Goal: Ask a question

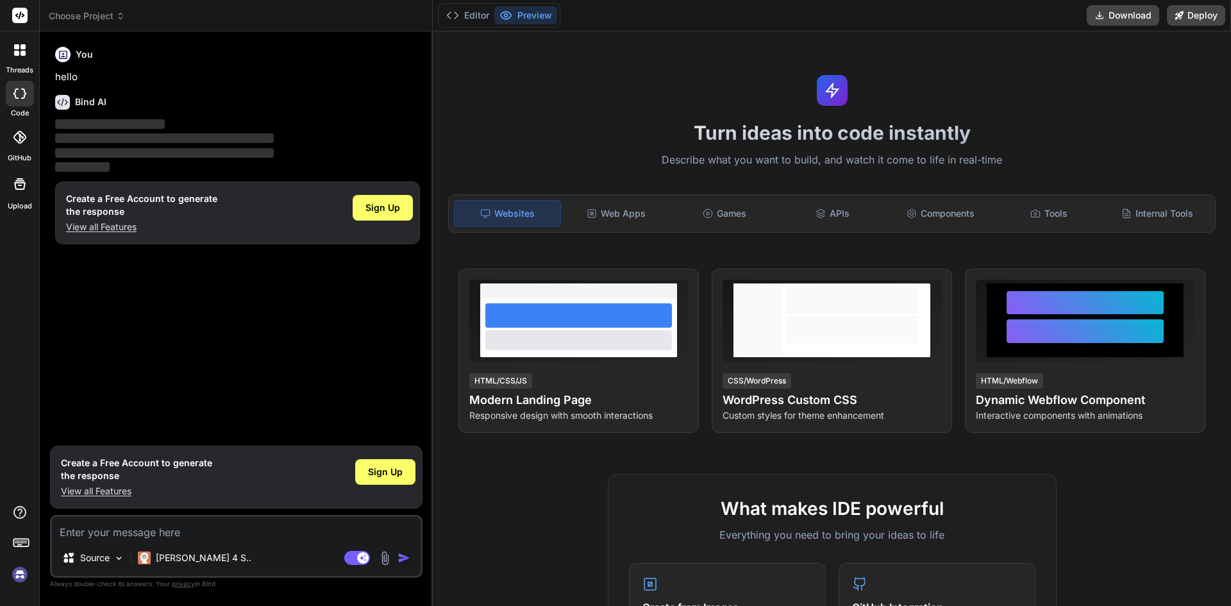
type textarea "x"
click at [106, 489] on p "View all Features" at bounding box center [136, 491] width 151 height 13
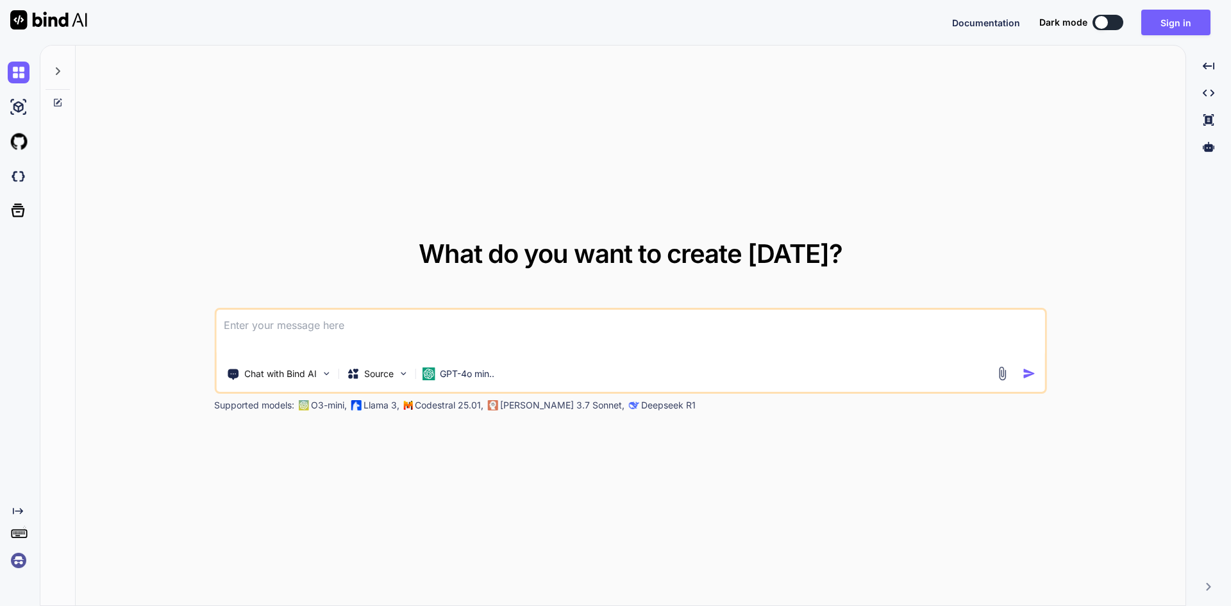
click at [293, 325] on textarea at bounding box center [630, 333] width 829 height 47
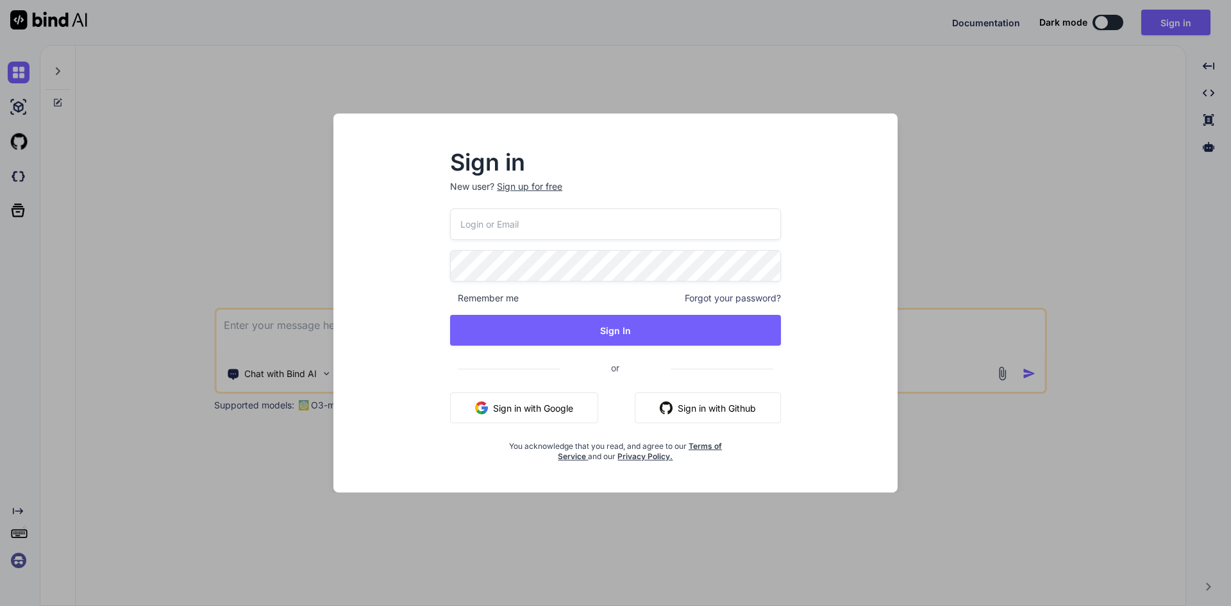
click at [499, 236] on input "email" at bounding box center [615, 223] width 331 height 31
type input "[EMAIL_ADDRESS][DOMAIN_NAME]"
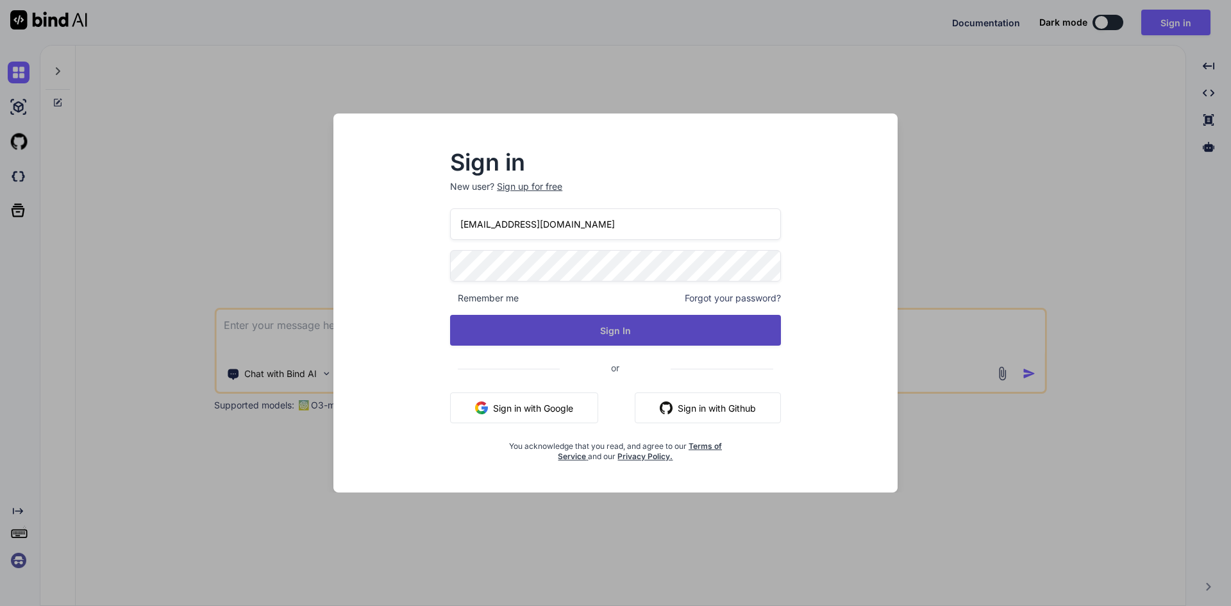
click at [571, 338] on button "Sign In" at bounding box center [615, 330] width 331 height 31
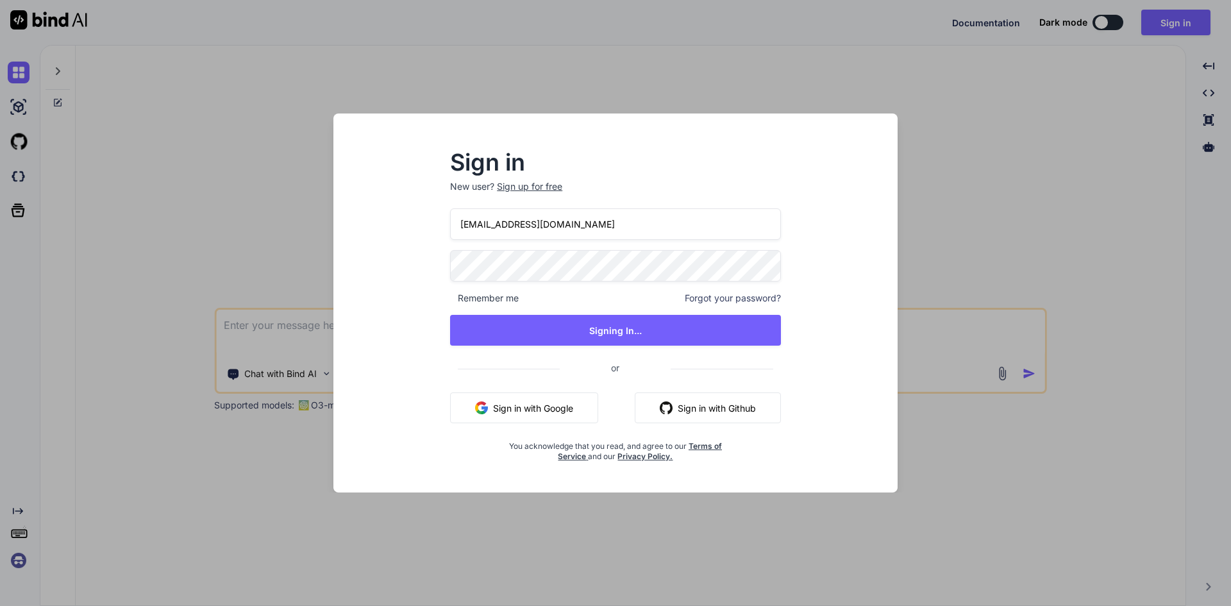
type textarea "x"
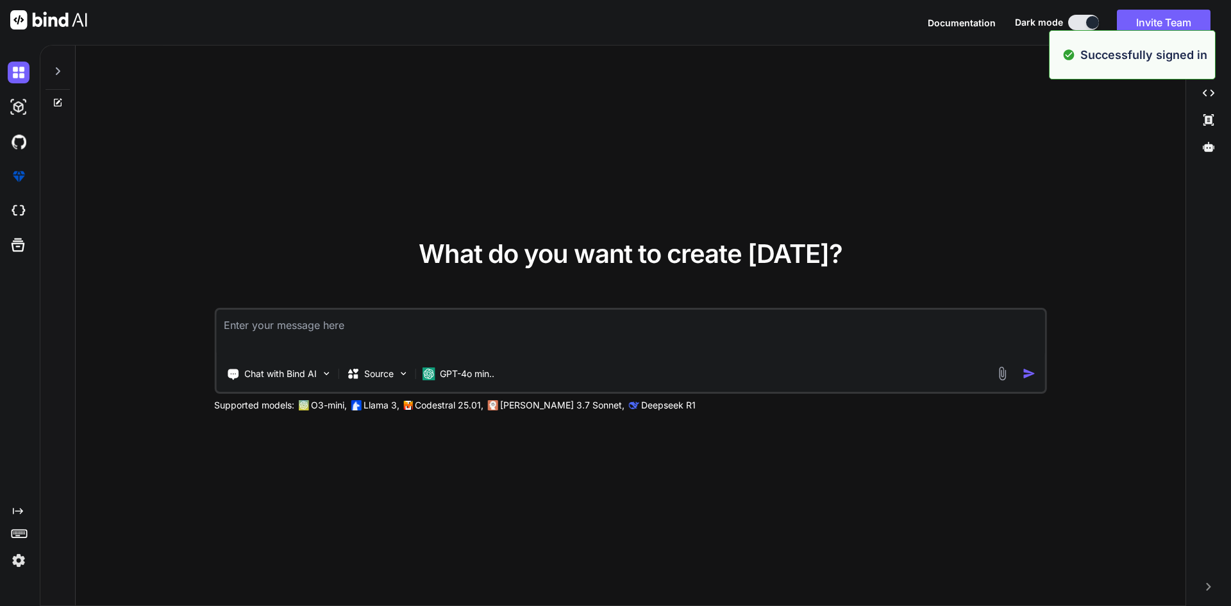
click at [307, 308] on div "Chat with Bind AI Source GPT-4o min.." at bounding box center [630, 351] width 833 height 86
click at [320, 324] on textarea at bounding box center [630, 333] width 829 height 47
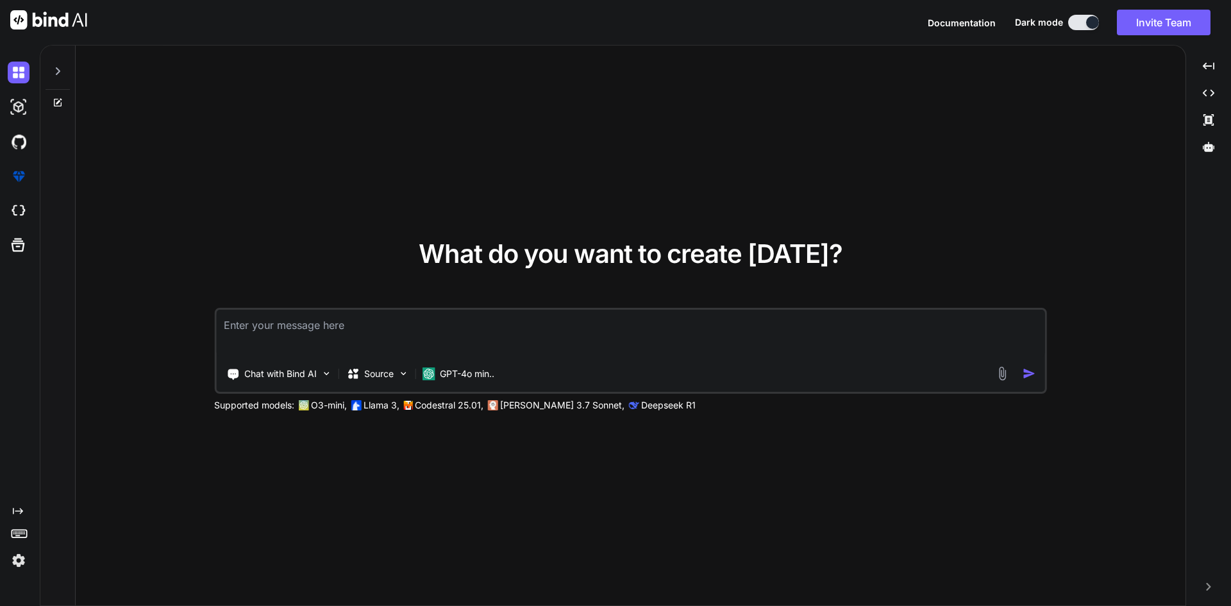
paste textarea "Error toggling play/pause: TypeError: Cannot read properties of null (reading '…"
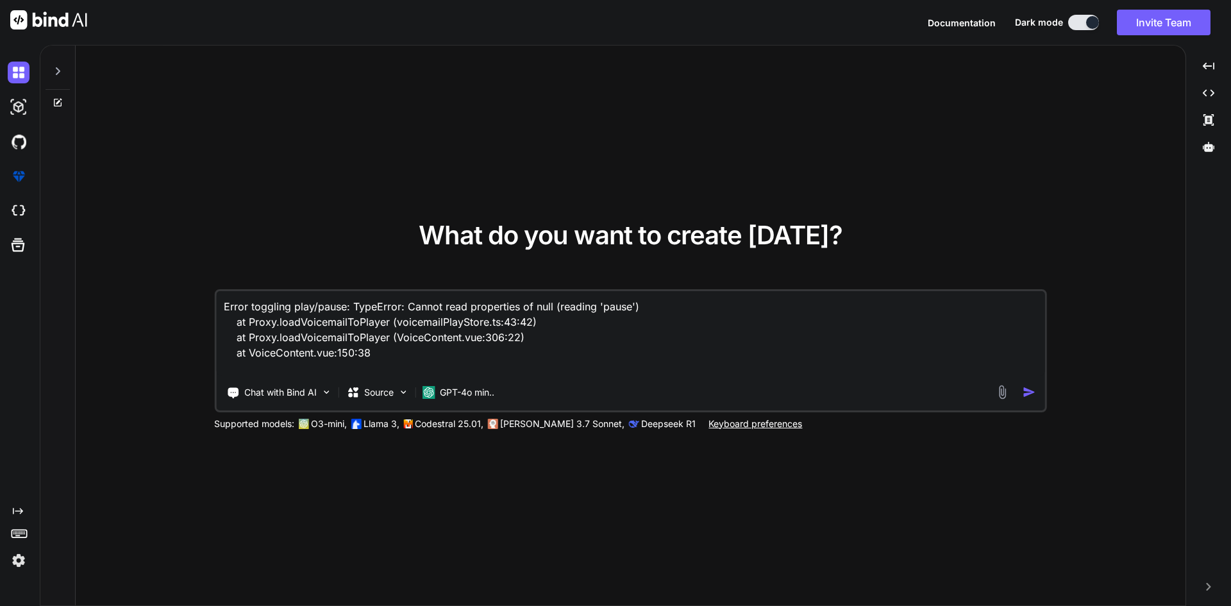
click at [477, 356] on textarea "Error toggling play/pause: TypeError: Cannot read properties of null (reading '…" at bounding box center [630, 333] width 829 height 85
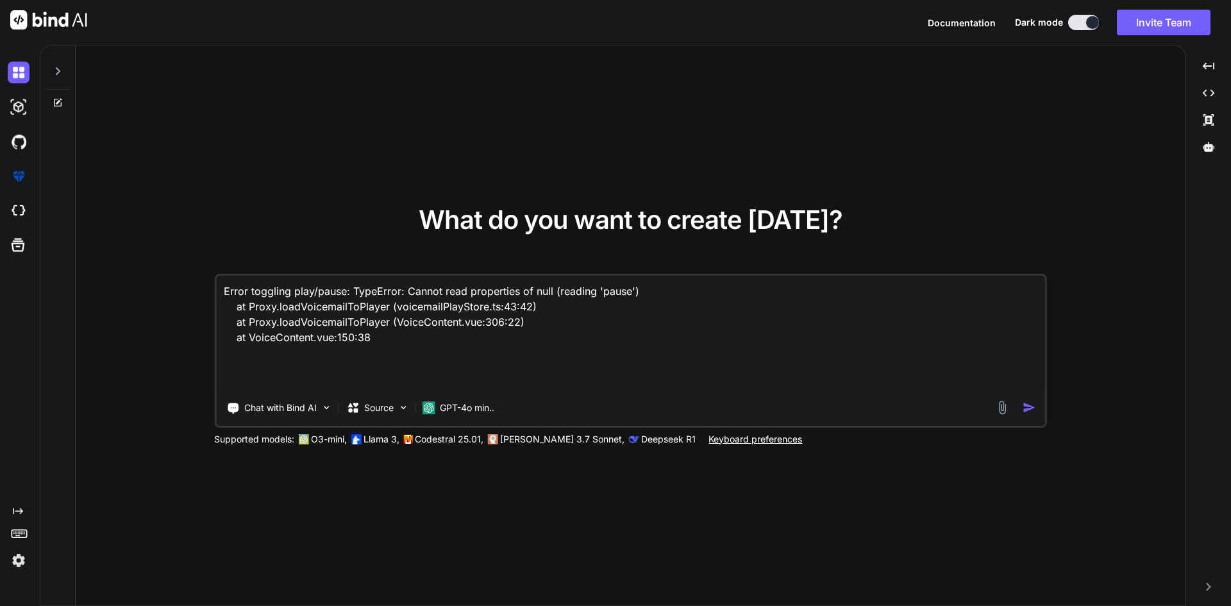
paste textarea "<template> <div class="tab-content h-100" id="pills-tabContent"> <div class="ta…"
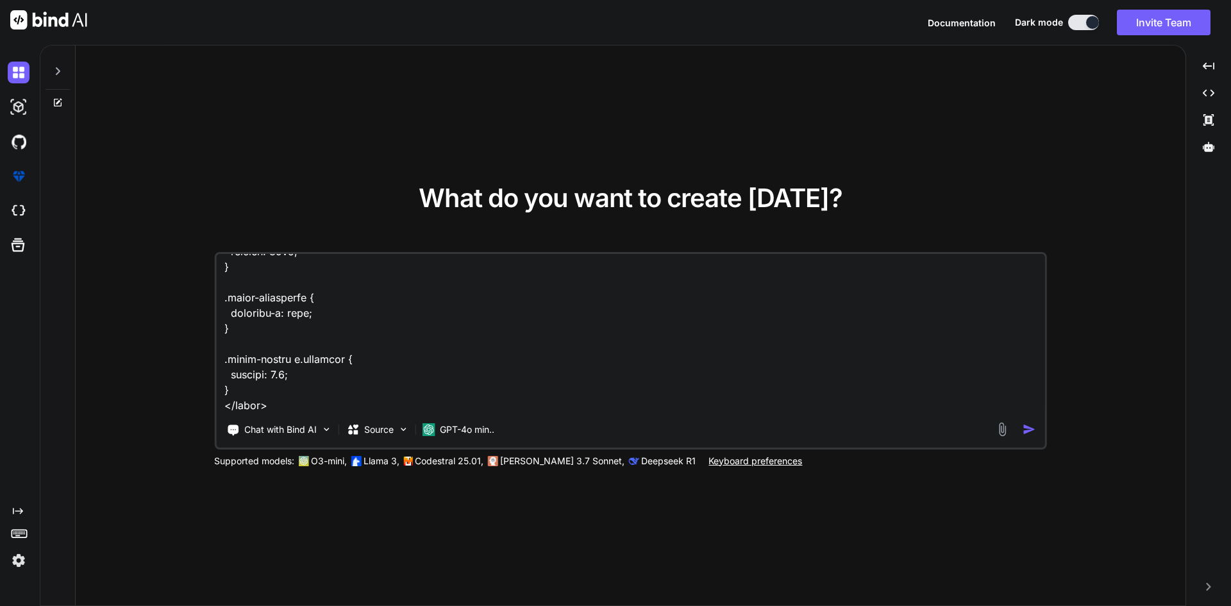
type textarea "Error toggling play/pause: TypeError: Cannot read properties of null (reading '…"
click at [1029, 429] on img "button" at bounding box center [1028, 428] width 13 height 13
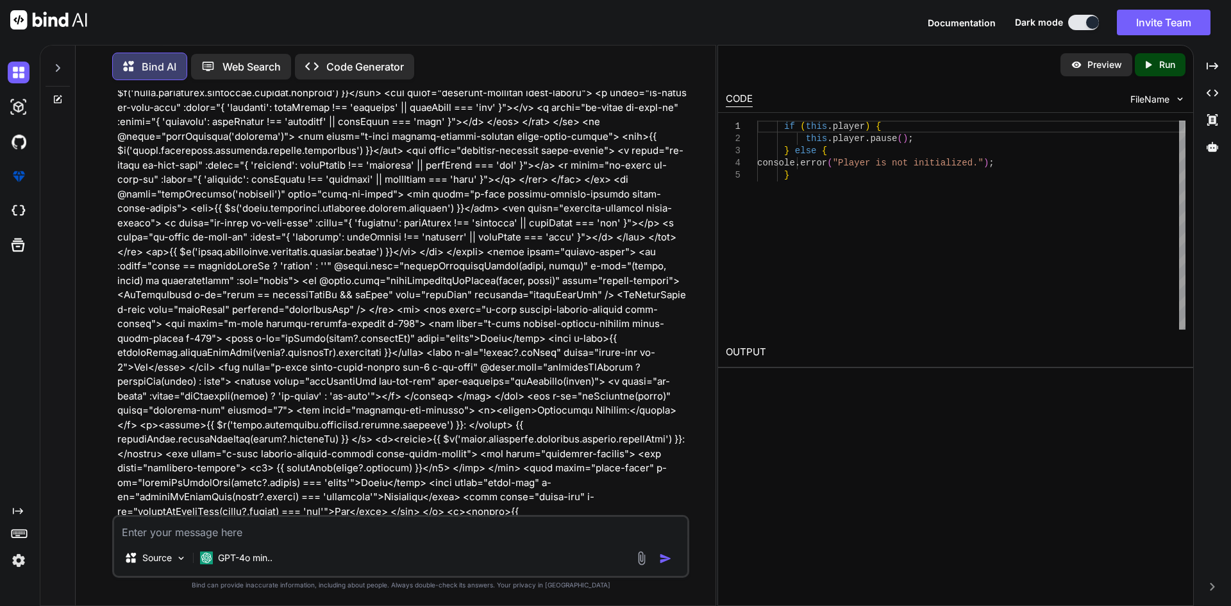
scroll to position [769, 0]
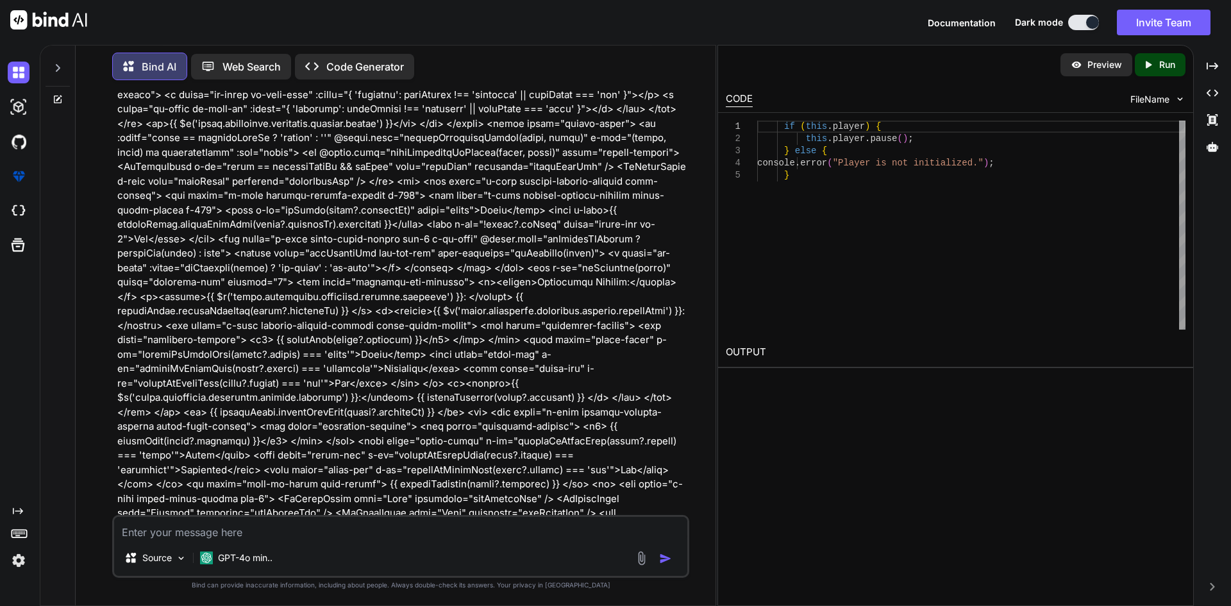
click at [860, 173] on div "if ( this . player ) { this . player . pause ( ) ; } else { console . error ( "…" at bounding box center [971, 224] width 428 height 209
click at [840, 127] on div "if ( this . player ) { this . player . pause ( ) ; } else { console . error ( "…" at bounding box center [971, 224] width 428 height 209
type textarea "if (this.player) { this.player.pause(); } else { console.error("Player is not i…"
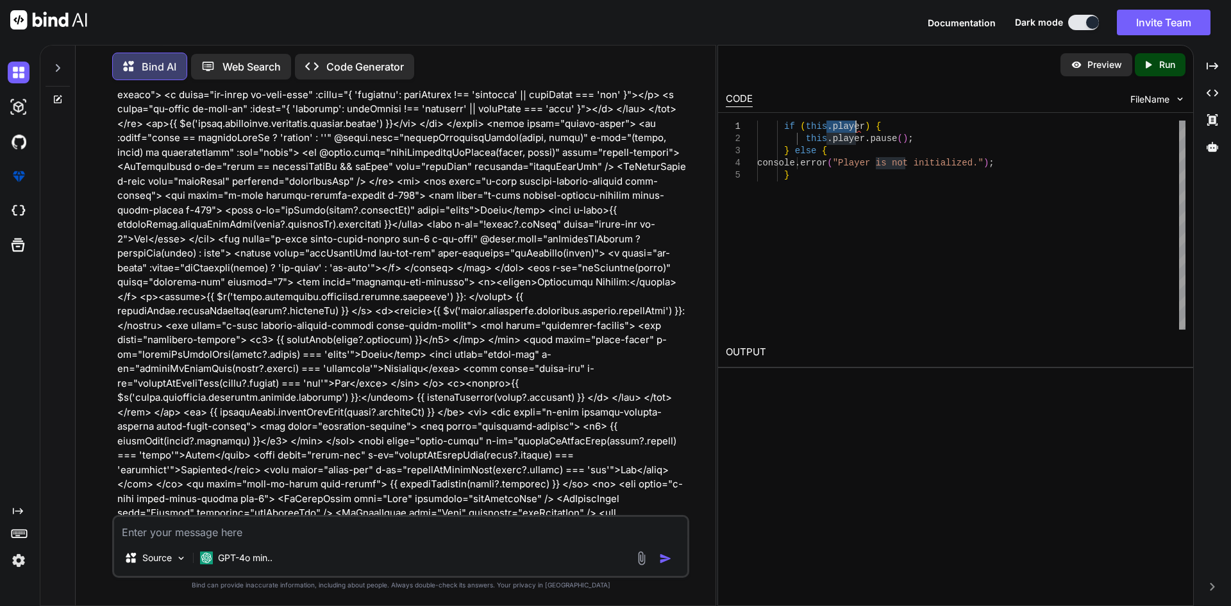
click at [834, 129] on div "if ( this . player ) { this . player . pause ( ) ; } else { console . error ( "…" at bounding box center [971, 224] width 428 height 209
drag, startPoint x: 827, startPoint y: 138, endPoint x: 884, endPoint y: 138, distance: 57.0
click at [310, 536] on textarea at bounding box center [400, 528] width 573 height 23
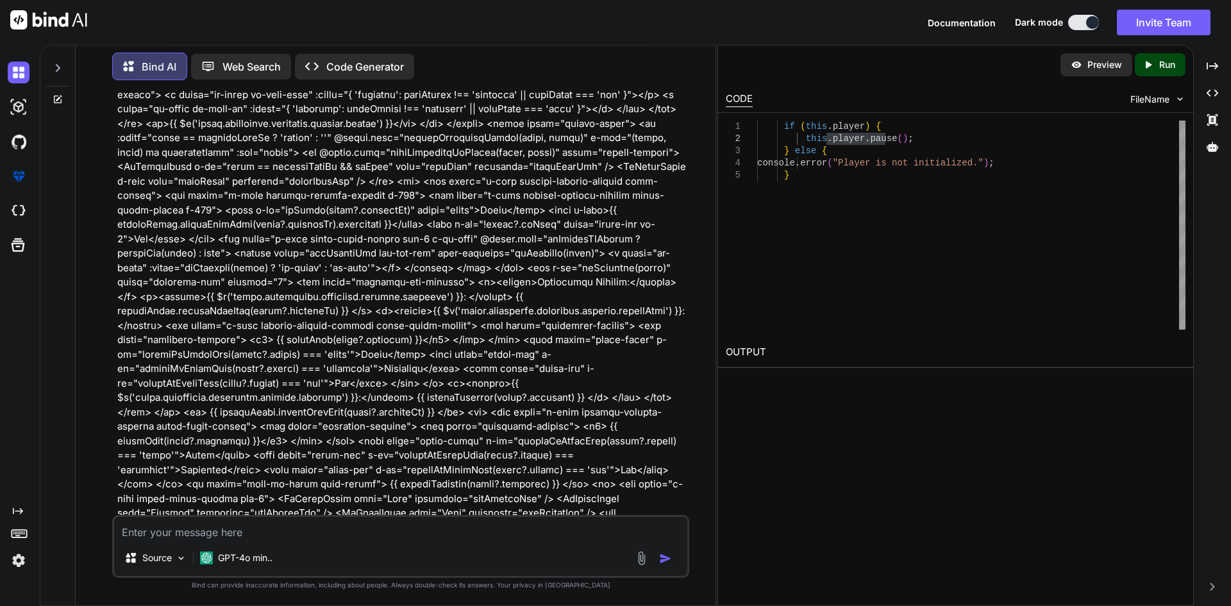
paste textarea "voicePlayer-section"
type textarea "voicePlayer-section is visible when any row is sleected"
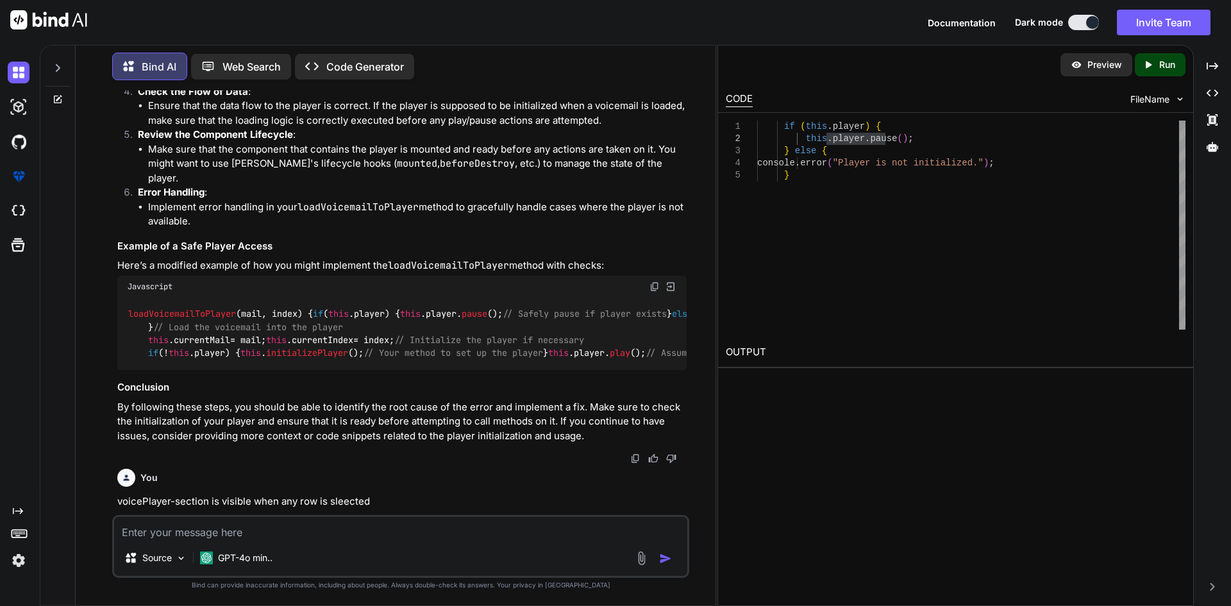
scroll to position [3545, 0]
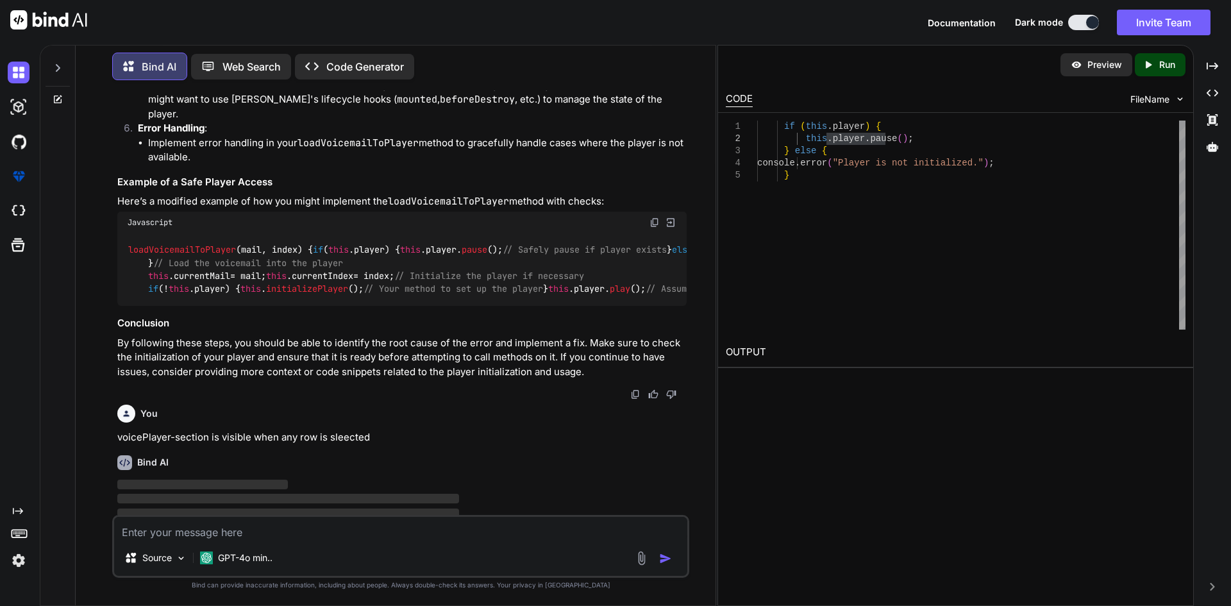
click at [201, 244] on span "loadVoicemailToPlayer" at bounding box center [182, 250] width 108 height 12
copy span "loadVoicemailToPlayer"
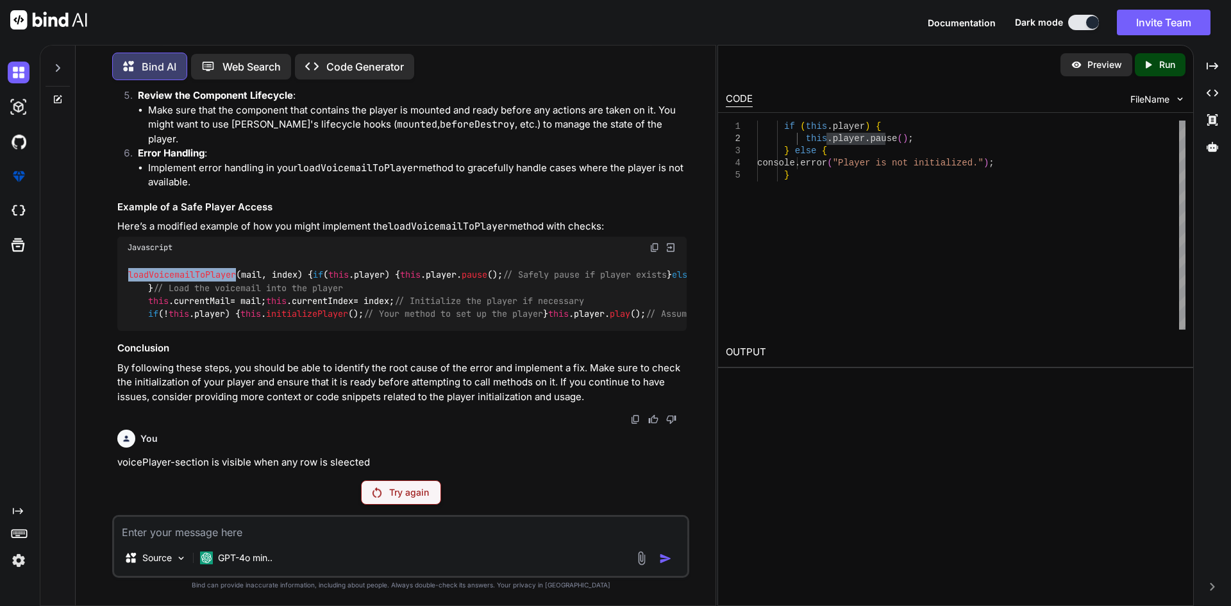
scroll to position [3499, 0]
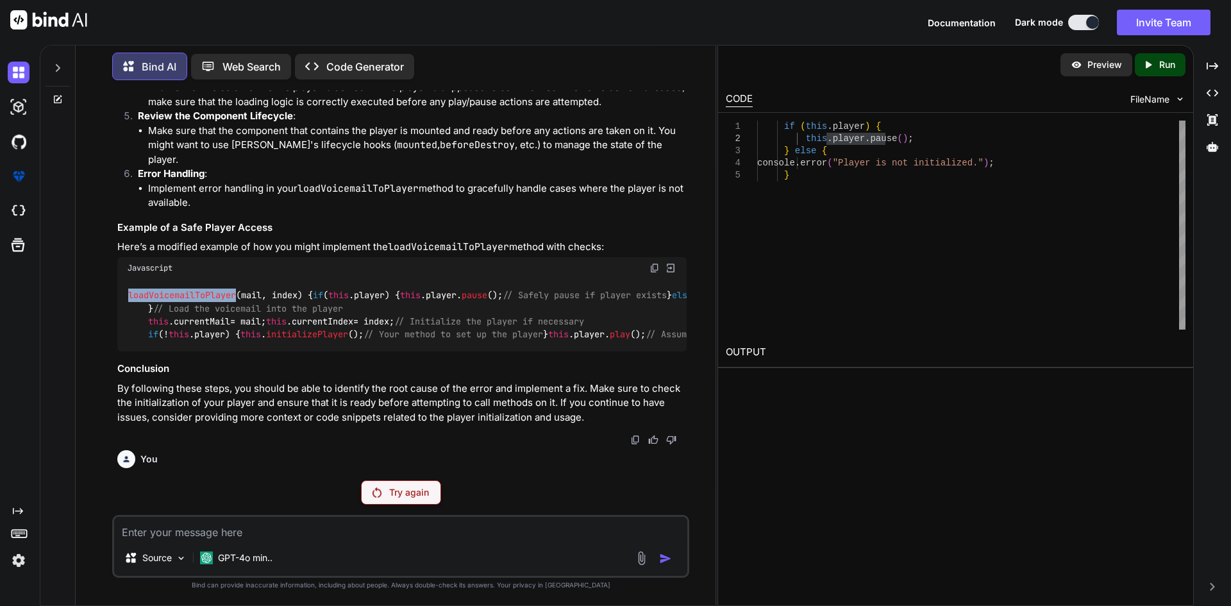
click at [211, 290] on span "loadVoicemailToPlayer" at bounding box center [182, 296] width 108 height 12
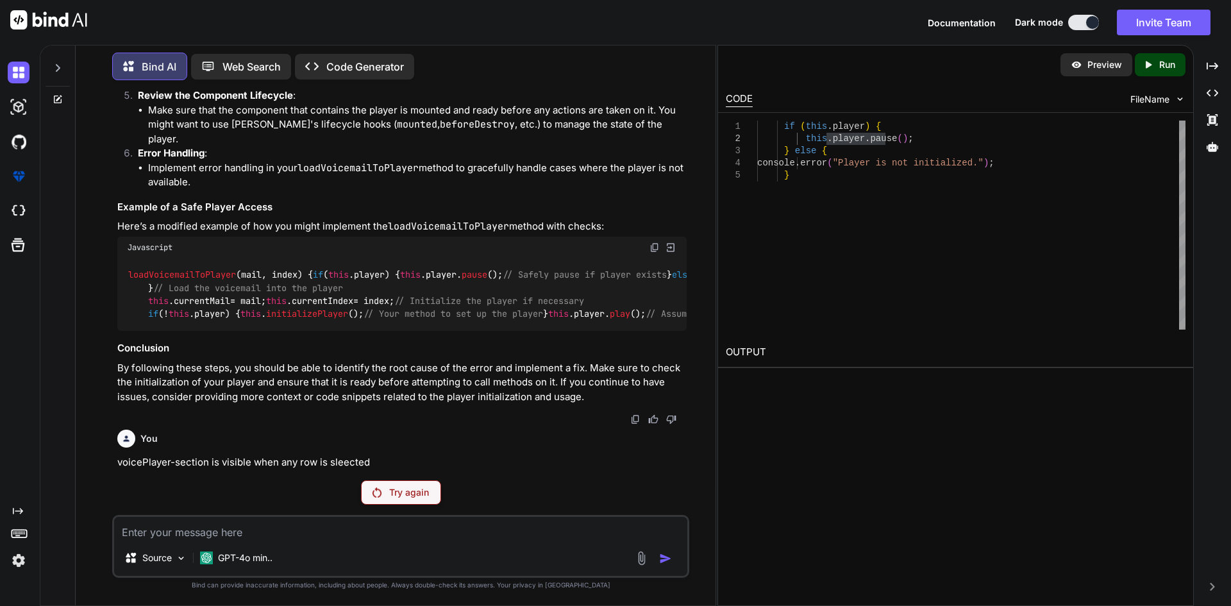
click at [203, 295] on span "currentMail" at bounding box center [202, 301] width 56 height 12
click at [207, 295] on span "currentMail" at bounding box center [202, 301] width 56 height 12
click at [292, 295] on span "currentIndex" at bounding box center [323, 301] width 62 height 12
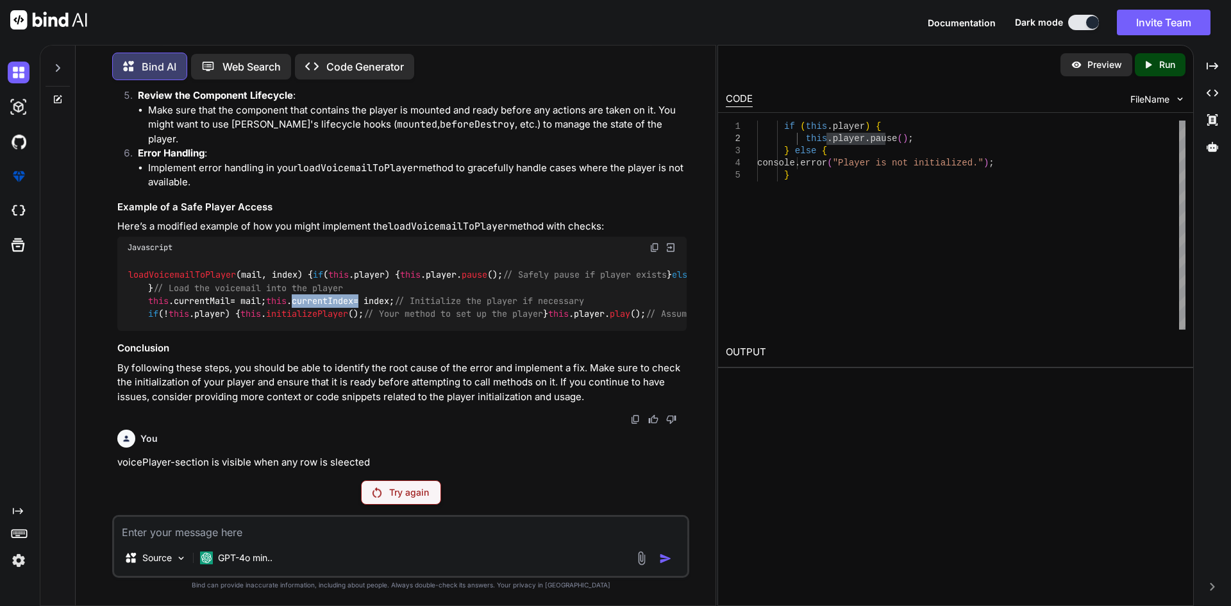
click at [292, 295] on span "currentIndex" at bounding box center [323, 301] width 62 height 12
copy code "currentIndex"
click at [215, 268] on code "loadVoicemailToPlayer ( mail, index ) { if ( this . player ) { this . player . …" at bounding box center [525, 294] width 795 height 53
click at [215, 308] on span "player" at bounding box center [209, 314] width 31 height 12
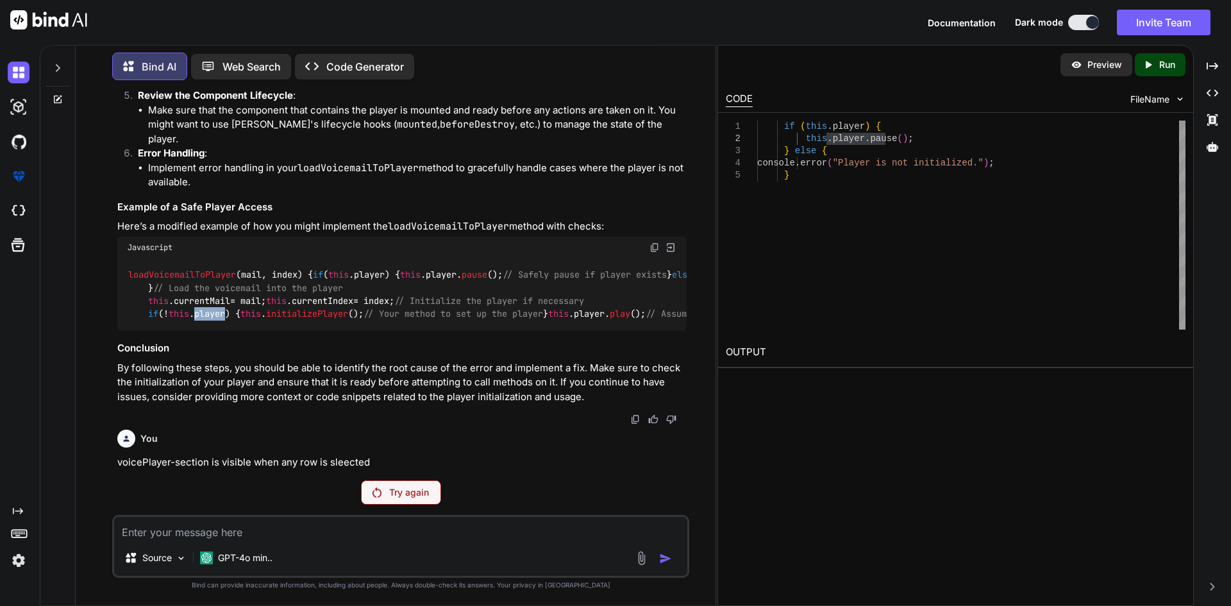
copy span "player"
click at [298, 545] on div "Source GPT-4o min.." at bounding box center [400, 560] width 573 height 31
click at [295, 535] on textarea at bounding box center [400, 528] width 573 height 23
paste textarea "import { defineStore } from 'pinia'; import { ref } from 'vue'; import WaveSurf…"
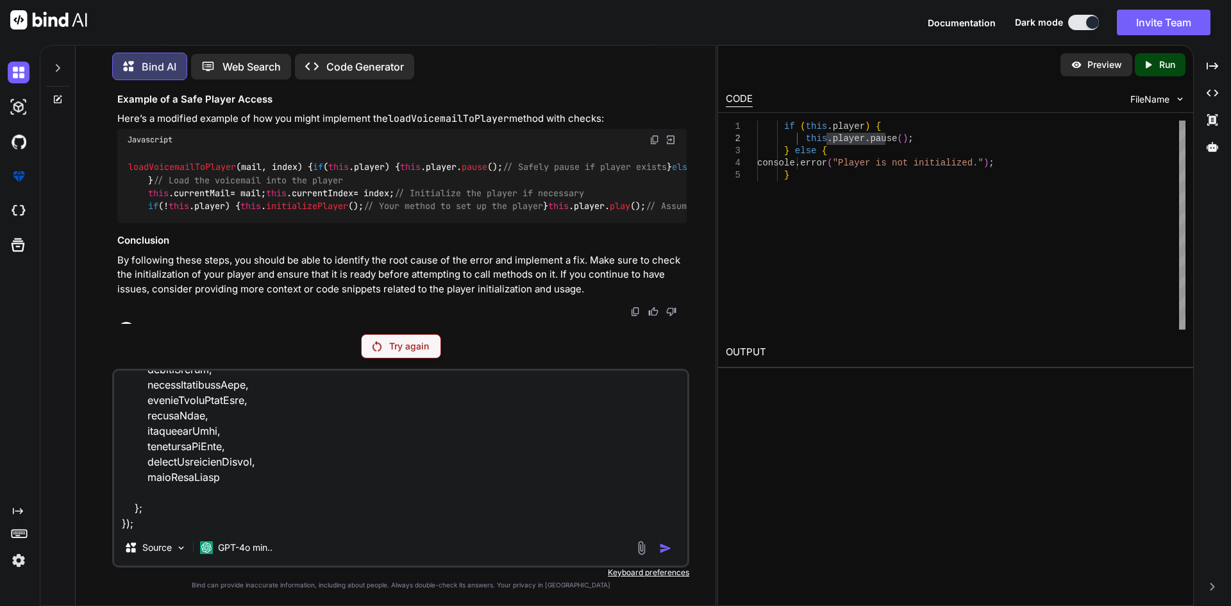
scroll to position [2632, 0]
type textarea "import { defineStore } from 'pinia'; import { ref } from 'vue'; import WaveSurf…"
click at [403, 348] on p "Try again" at bounding box center [409, 346] width 40 height 13
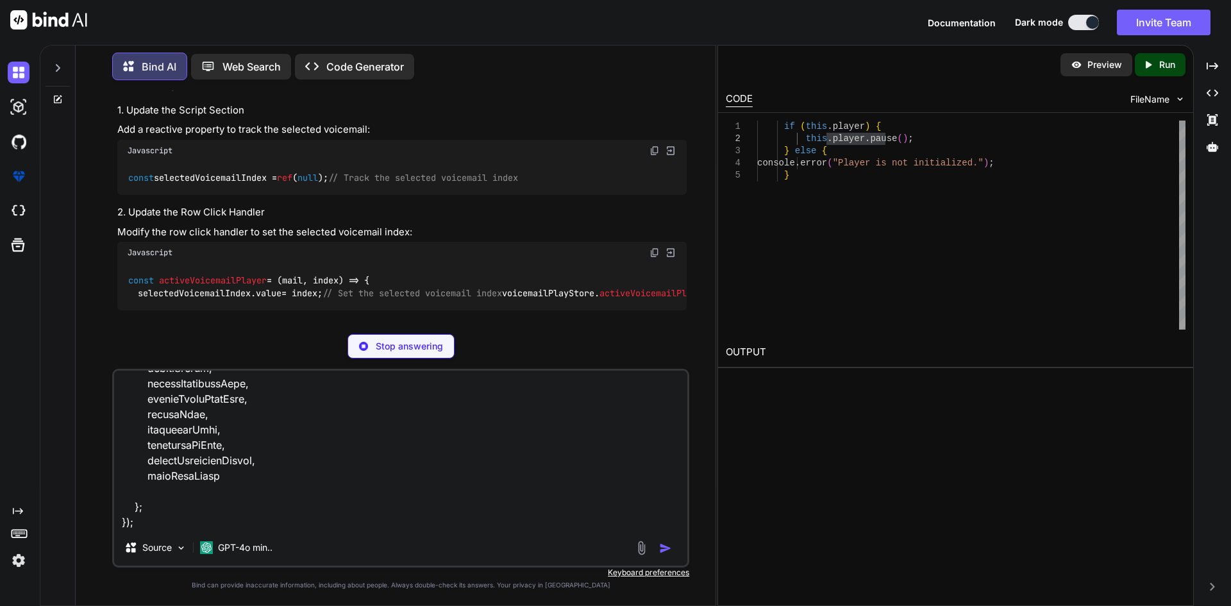
scroll to position [4263, 0]
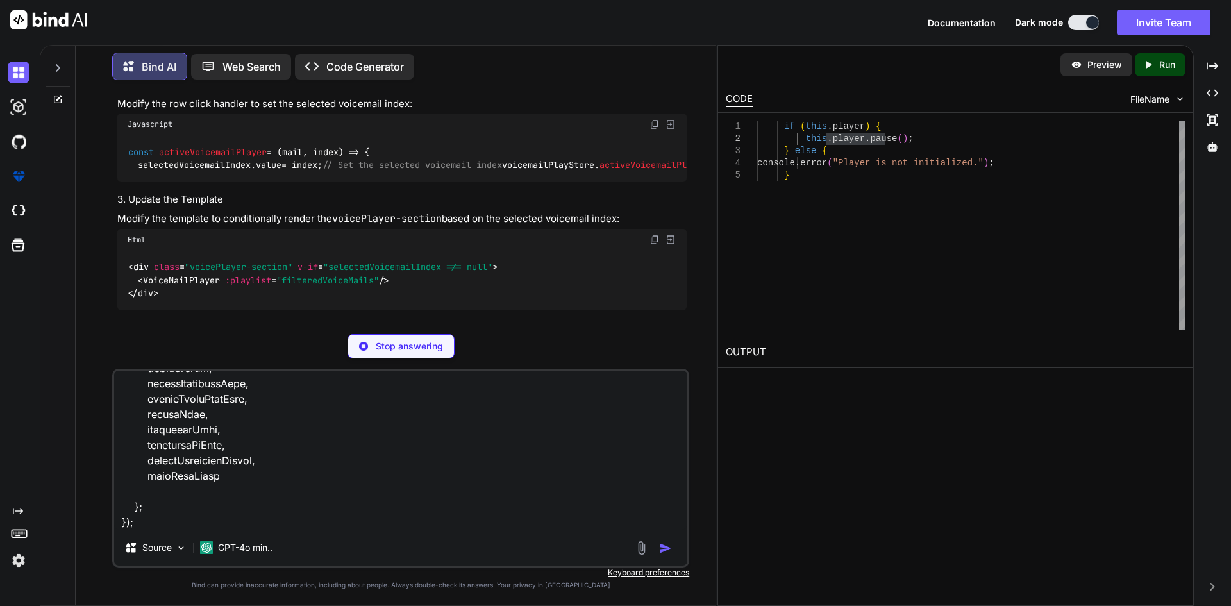
click at [223, 56] on code "const selectedVoicemailIndex = ref ( null ); // Track the selected voicemail in…" at bounding box center [324, 49] width 392 height 13
copy code "selectedVoicemailIndex"
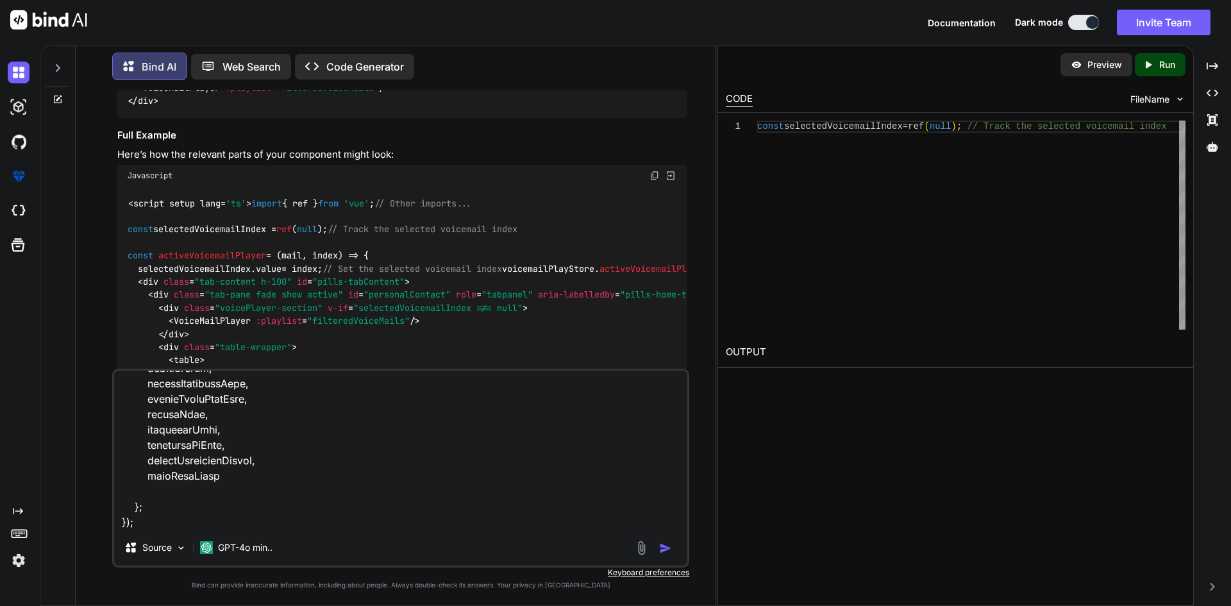
scroll to position [4327, 0]
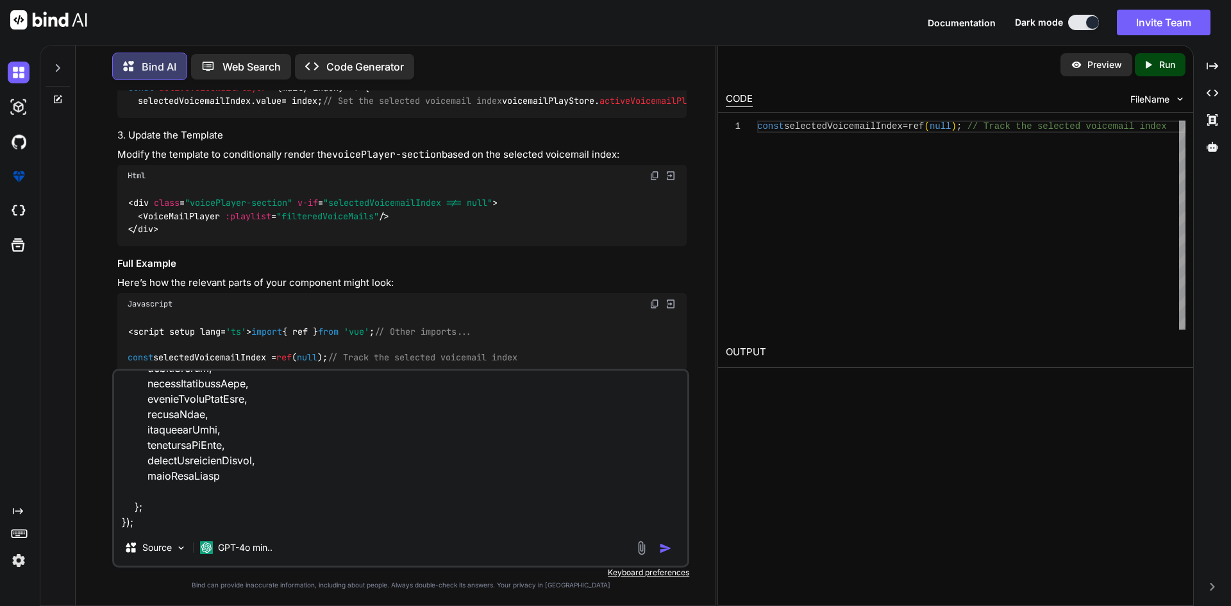
click at [209, 94] on span "activeVoicemailPlayer" at bounding box center [213, 88] width 108 height 12
copy code "activeVoicemailPlayer"
click at [158, 108] on code "const activeVoicemailPlayer = ( mail, index ) => { selectedVoicemailIndex. valu…" at bounding box center [518, 94] width 780 height 26
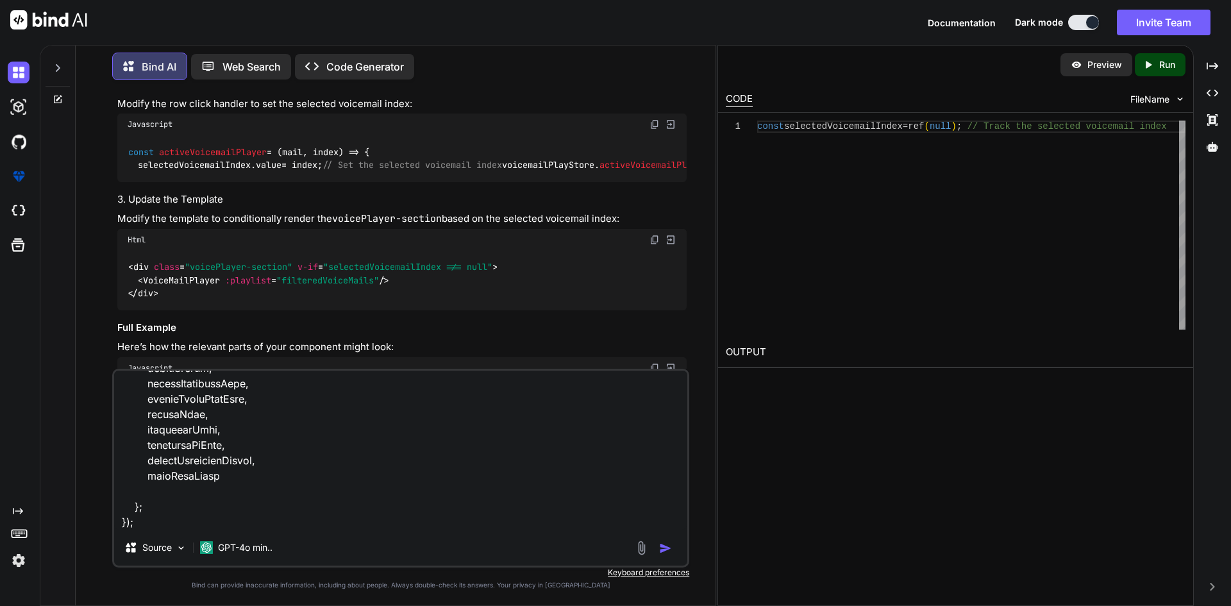
drag, startPoint x: 129, startPoint y: 158, endPoint x: 344, endPoint y: 159, distance: 215.3
click at [344, 56] on code "const selectedVoicemailIndex = ref ( null ); // Track the selected voicemail in…" at bounding box center [324, 49] width 392 height 13
copy code "const selectedVoicemailIndex = ref ( null );"
click at [176, 172] on code "const activeVoicemailPlayer = ( mail, index ) => { selectedVoicemailIndex. valu…" at bounding box center [518, 158] width 780 height 26
drag, startPoint x: 333, startPoint y: 272, endPoint x: 134, endPoint y: 268, distance: 198.7
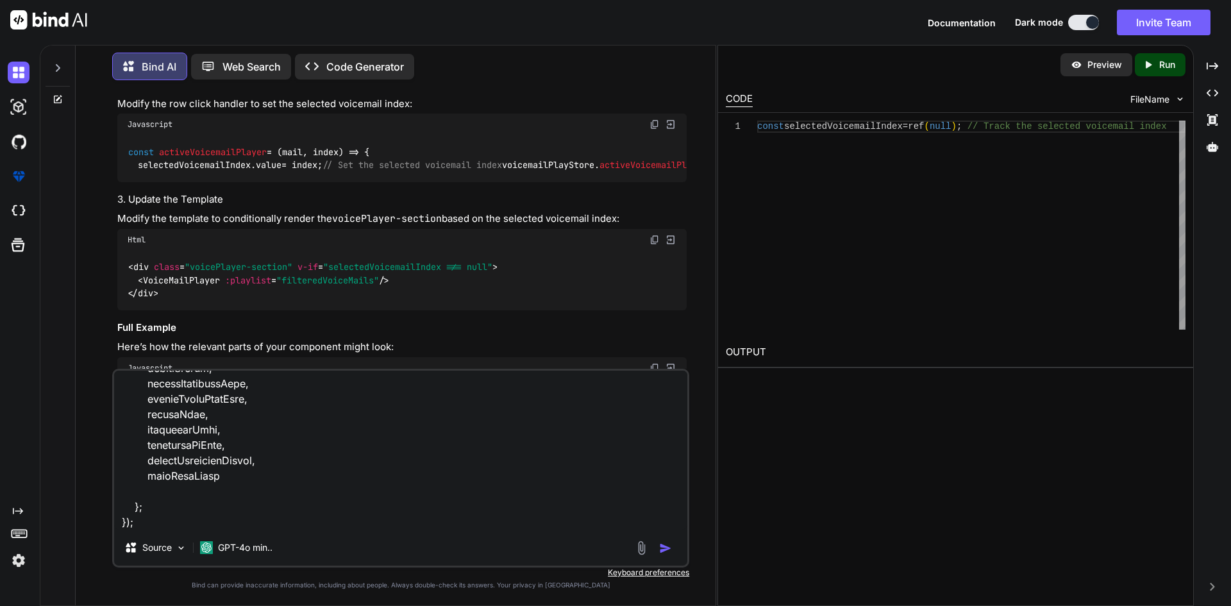
click at [134, 172] on code "const activeVoicemailPlayer = ( mail, index ) => { selectedVoicemailIndex. valu…" at bounding box center [518, 158] width 780 height 26
copy code "selectedVoicemailIndex. value = index;"
click at [219, 56] on code "const selectedVoicemailIndex = ref ( null ); // Track the selected voicemail in…" at bounding box center [324, 49] width 392 height 13
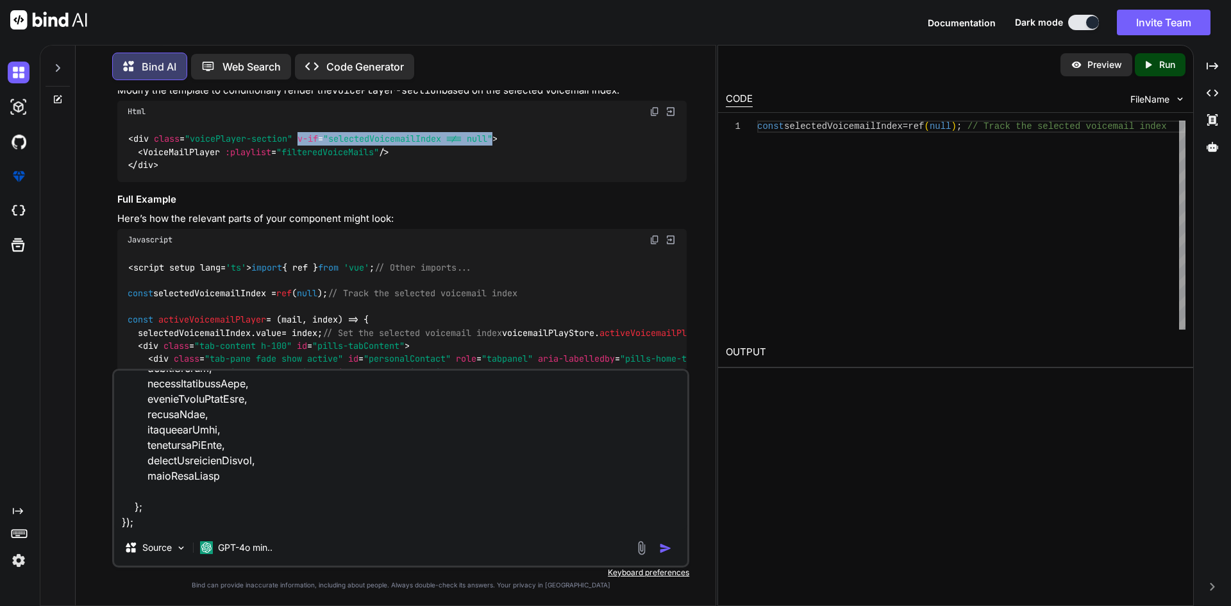
drag, startPoint x: 302, startPoint y: 275, endPoint x: 498, endPoint y: 272, distance: 196.1
click at [497, 145] on span "< div class = "voicePlayer-section" v-if = "selectedVoicemailIndex !== null" >" at bounding box center [312, 139] width 369 height 12
copy span "v-if = "selectedVoicemailIndex !== null""
click at [662, 543] on img "button" at bounding box center [665, 548] width 13 height 13
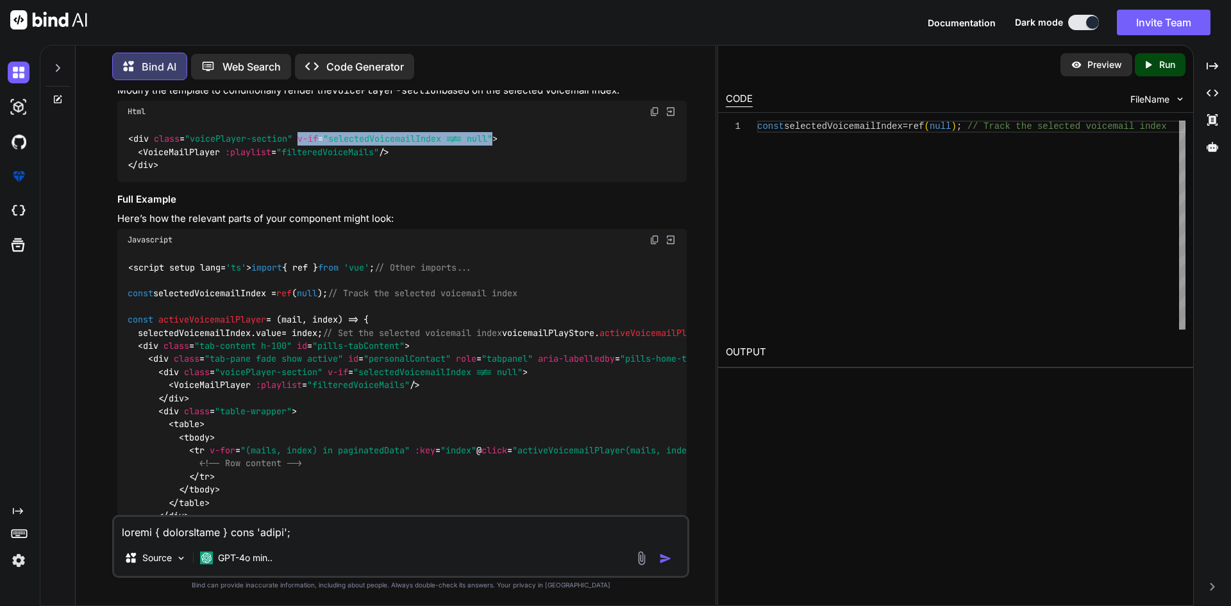
scroll to position [5214, 0]
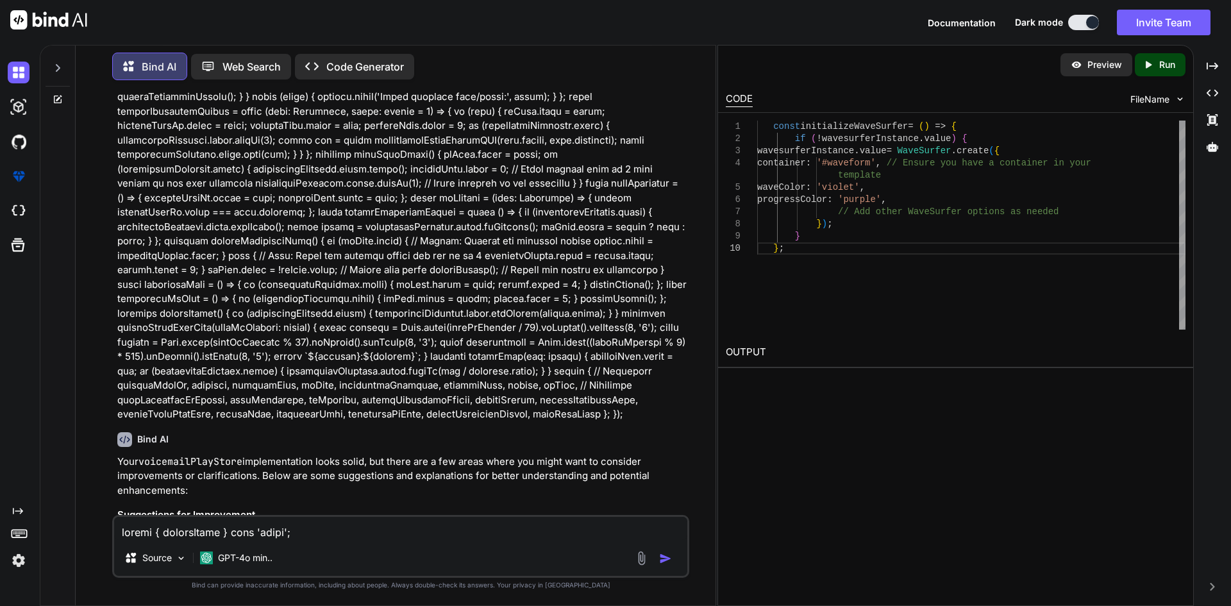
click at [847, 135] on div "const initializeWaveSurfer = ( ) => { if ( ! wavesurferInstance . value ) { wav…" at bounding box center [971, 224] width 428 height 209
click at [849, 124] on div "const initializeWaveSurfer = ( ) => { if ( ! wavesurferInstance . value ) { wav…" at bounding box center [971, 224] width 428 height 209
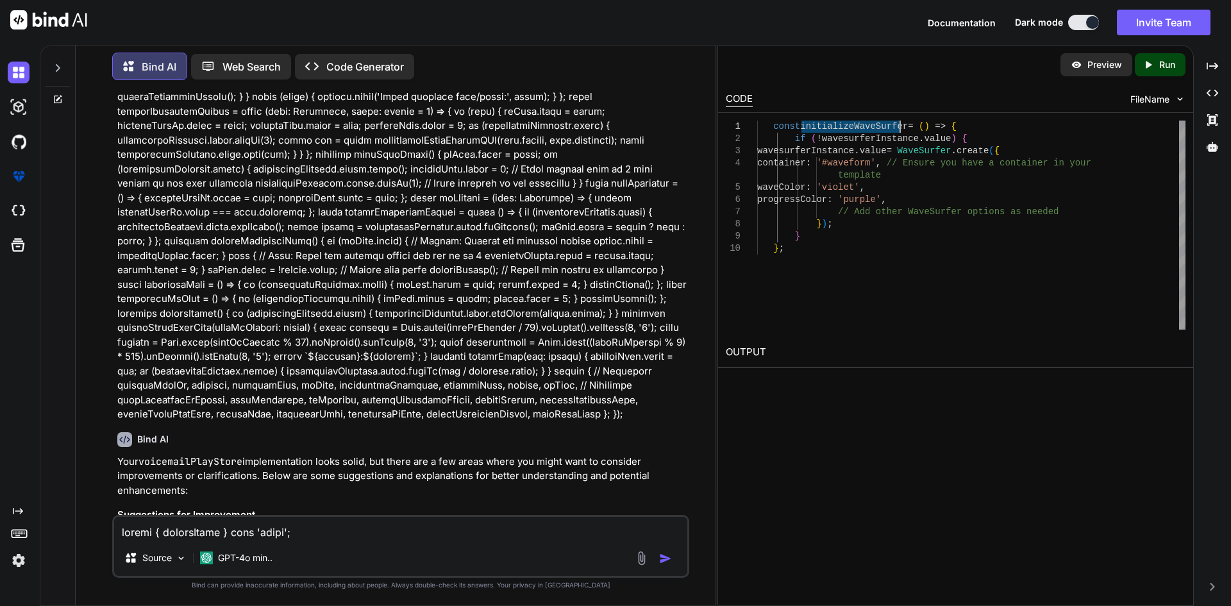
type textarea "const initializeWaveSurfer = () => { if (!wavesurferInstance.value) { wavesurfe…"
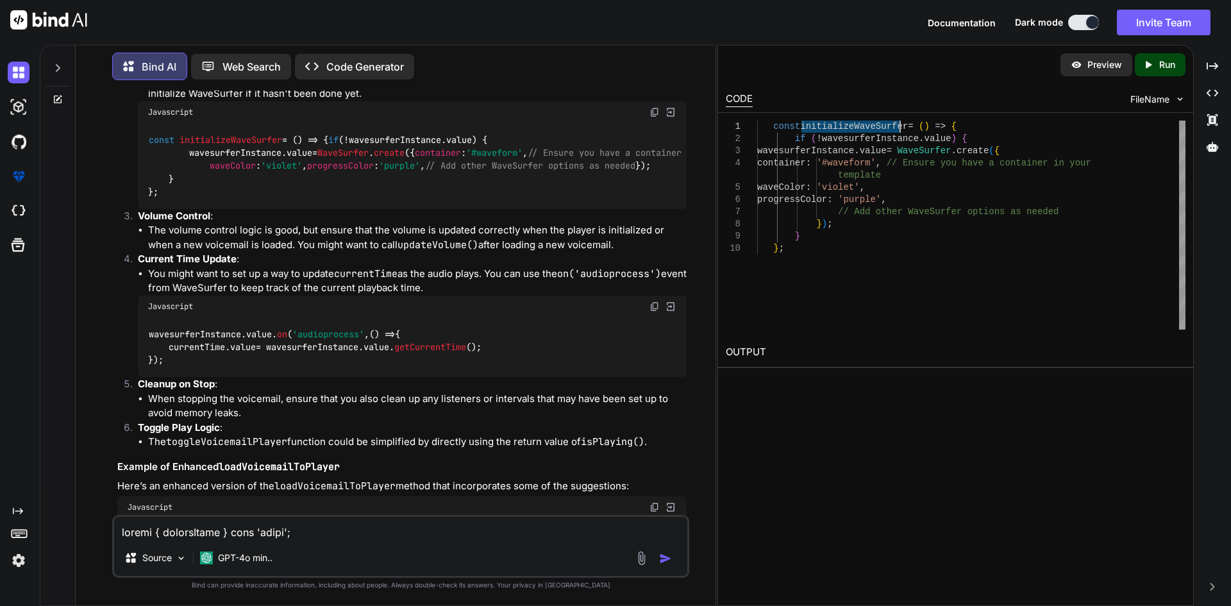
scroll to position [5919, 0]
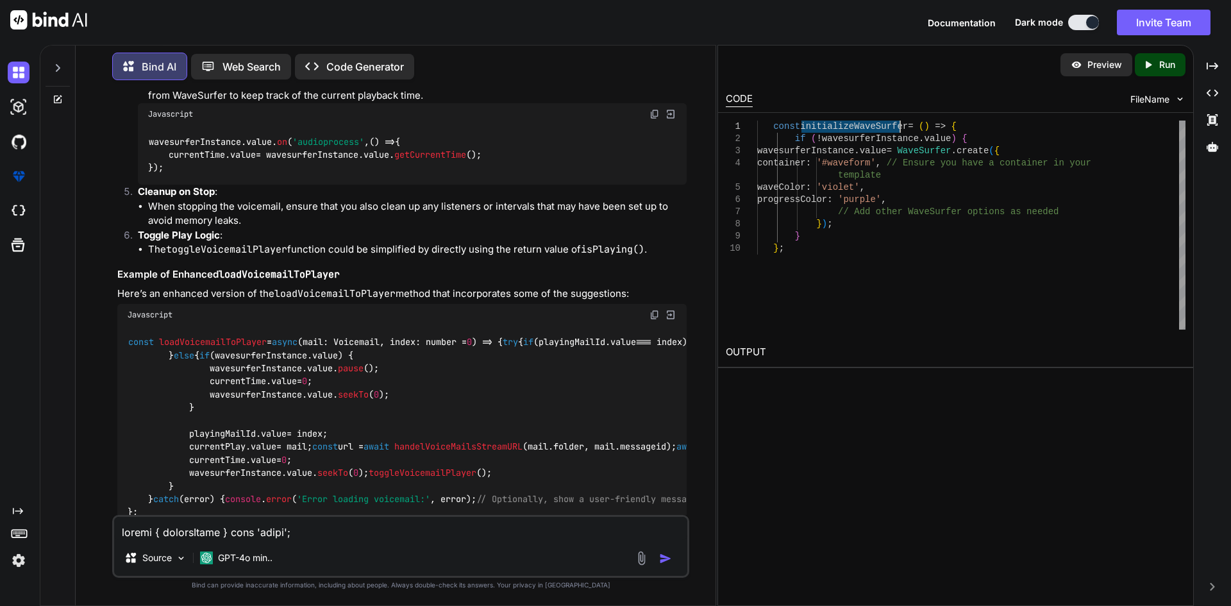
copy code "initializeWaveSurfer"
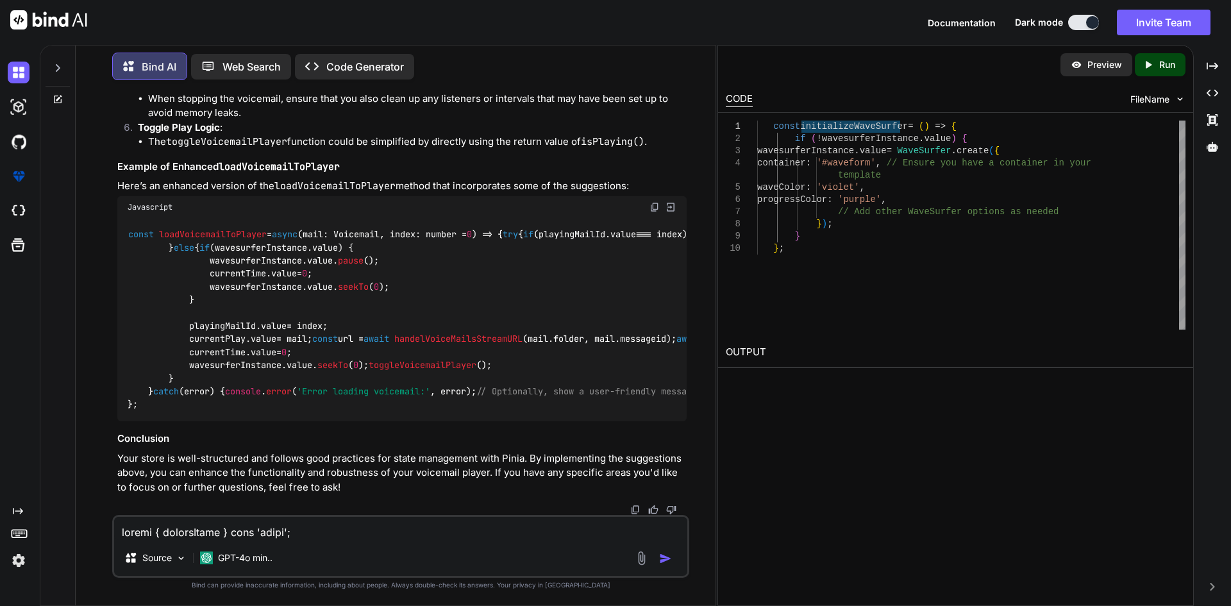
scroll to position [6175, 0]
click at [215, 77] on div "wavesurferInstance. value . on ( 'audioprocess' , () => { currentTime. value = …" at bounding box center [412, 47] width 549 height 60
click at [217, 67] on code "wavesurferInstance. value . on ( 'audioprocess' , () => { currentTime. value = …" at bounding box center [314, 48] width 333 height 40
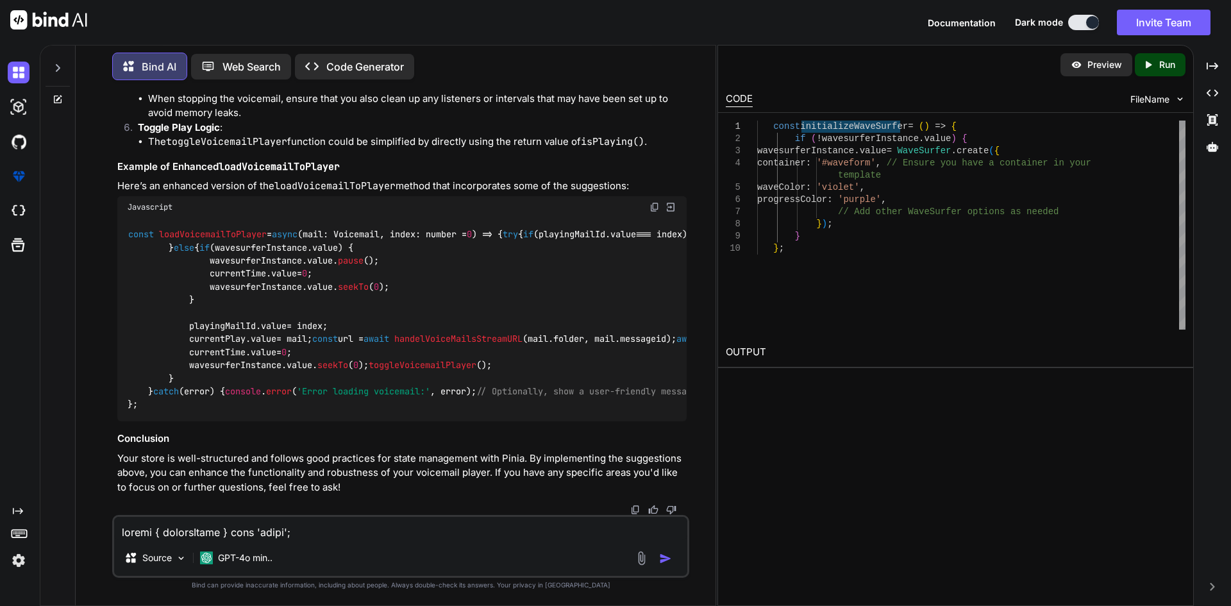
scroll to position [6484, 0]
click at [230, 229] on span "loadVoicemailToPlayer" at bounding box center [213, 235] width 108 height 12
click at [215, 522] on textarea at bounding box center [400, 528] width 573 height 23
type textarea "full code"
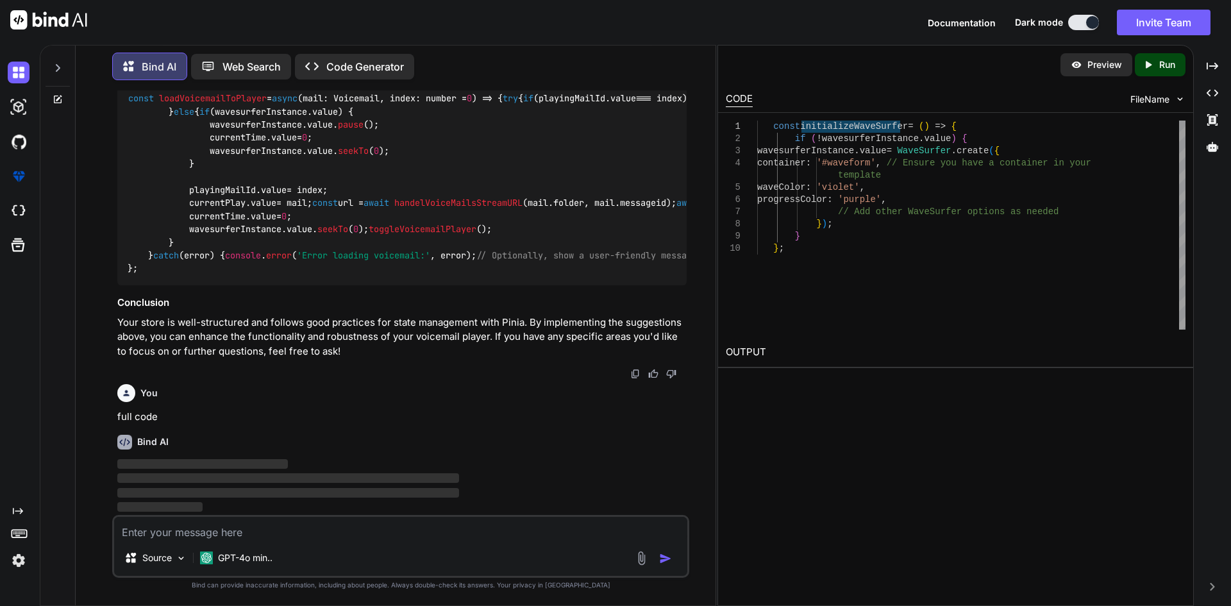
scroll to position [6491, 0]
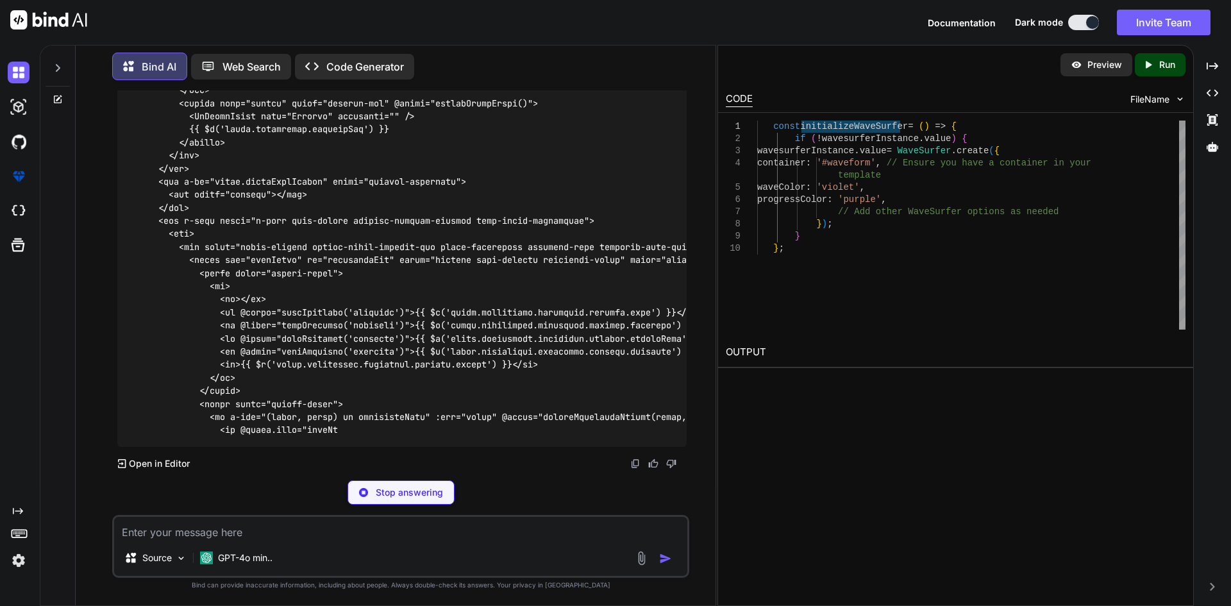
scroll to position [7068, 0]
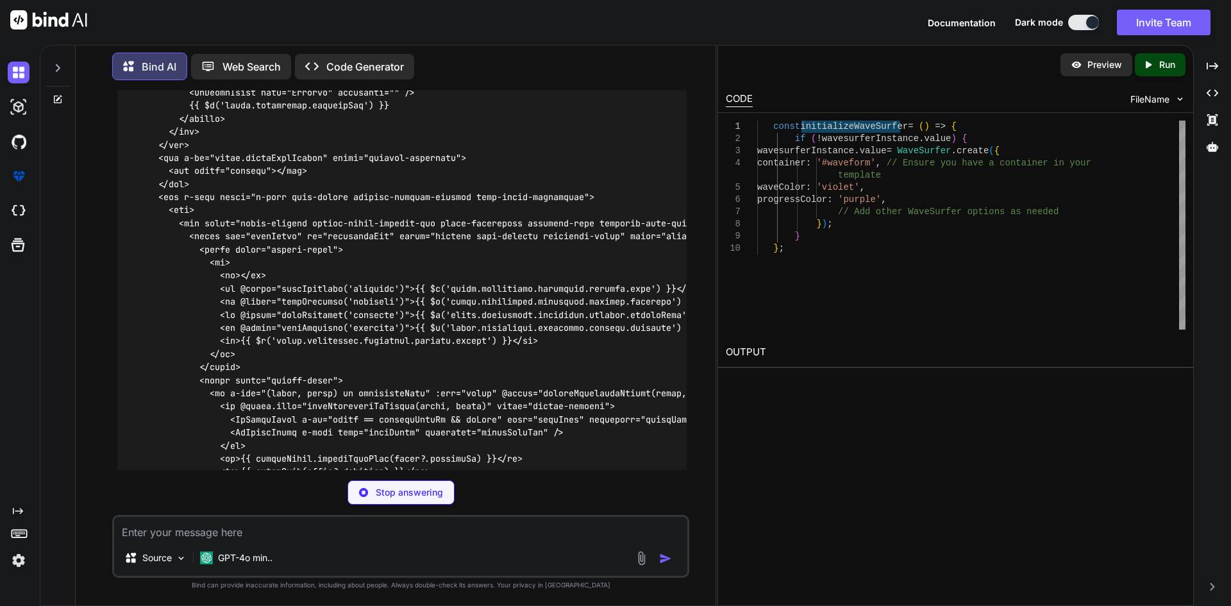
click at [228, 210] on code at bounding box center [461, 132] width 667 height 981
click at [228, 210] on code at bounding box center [461, 145] width 667 height 1006
click at [228, 210] on code at bounding box center [461, 152] width 667 height 1020
click at [228, 210] on code at bounding box center [479, 152] width 703 height 1020
click at [226, 149] on code at bounding box center [482, 237] width 708 height 1190
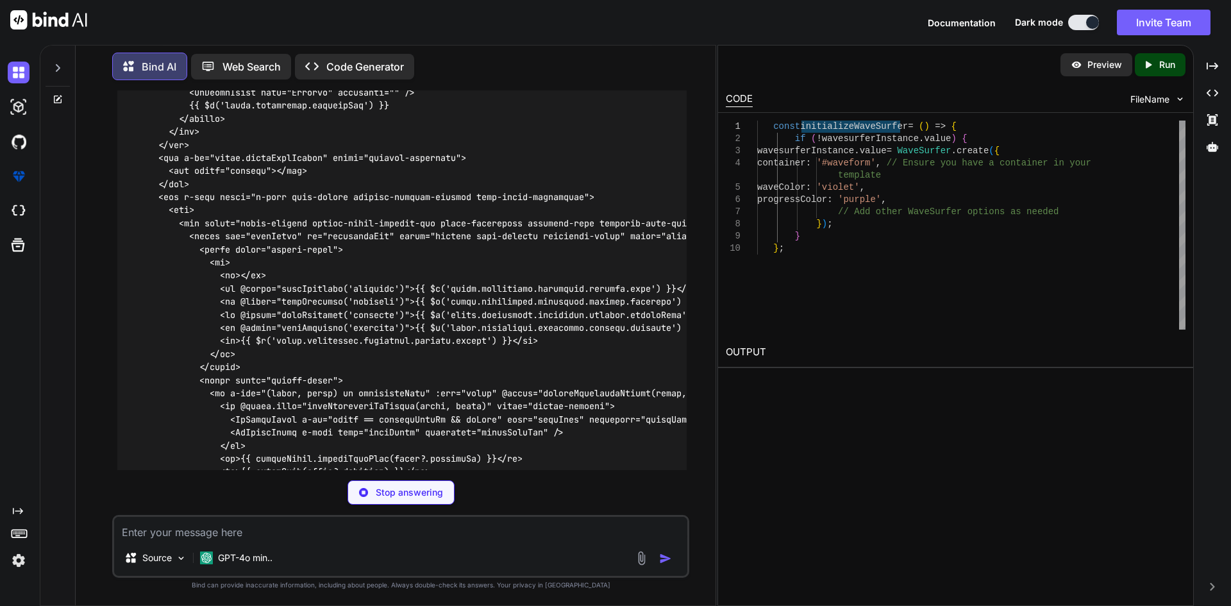
click at [226, 149] on code at bounding box center [482, 243] width 708 height 1202
click at [329, 159] on code at bounding box center [482, 256] width 708 height 1229
click at [380, 147] on code at bounding box center [482, 282] width 708 height 1281
click at [380, 147] on code at bounding box center [482, 289] width 708 height 1294
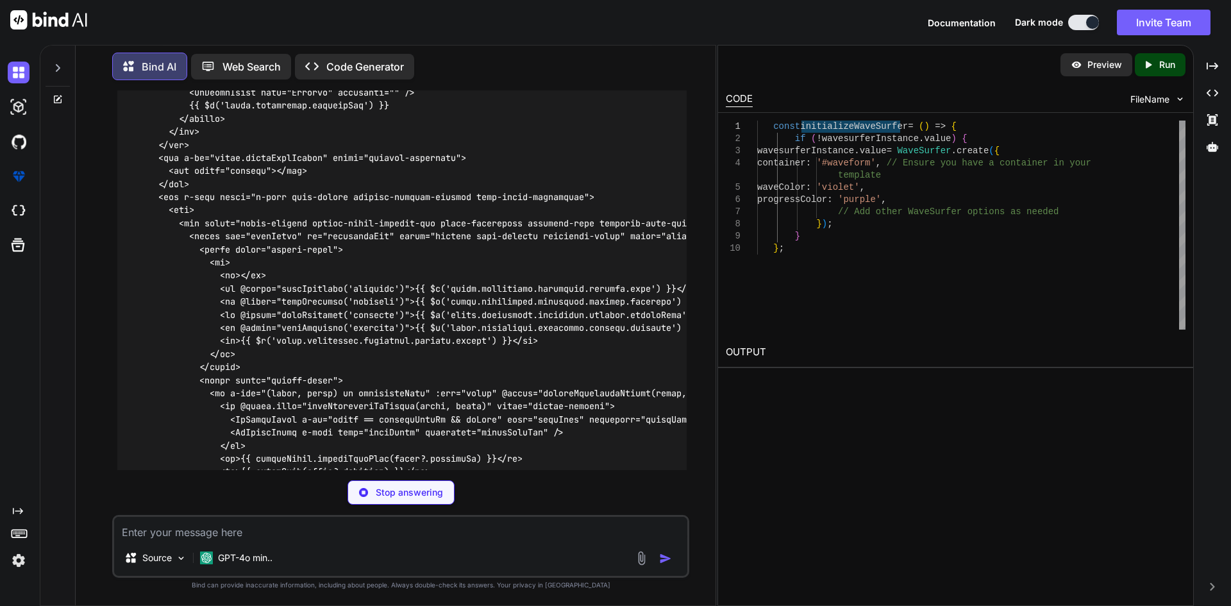
click at [415, 146] on code at bounding box center [482, 315] width 708 height 1347
click at [418, 147] on code at bounding box center [482, 387] width 708 height 1490
click at [417, 147] on code at bounding box center [482, 387] width 708 height 1490
click at [417, 148] on code at bounding box center [482, 393] width 708 height 1503
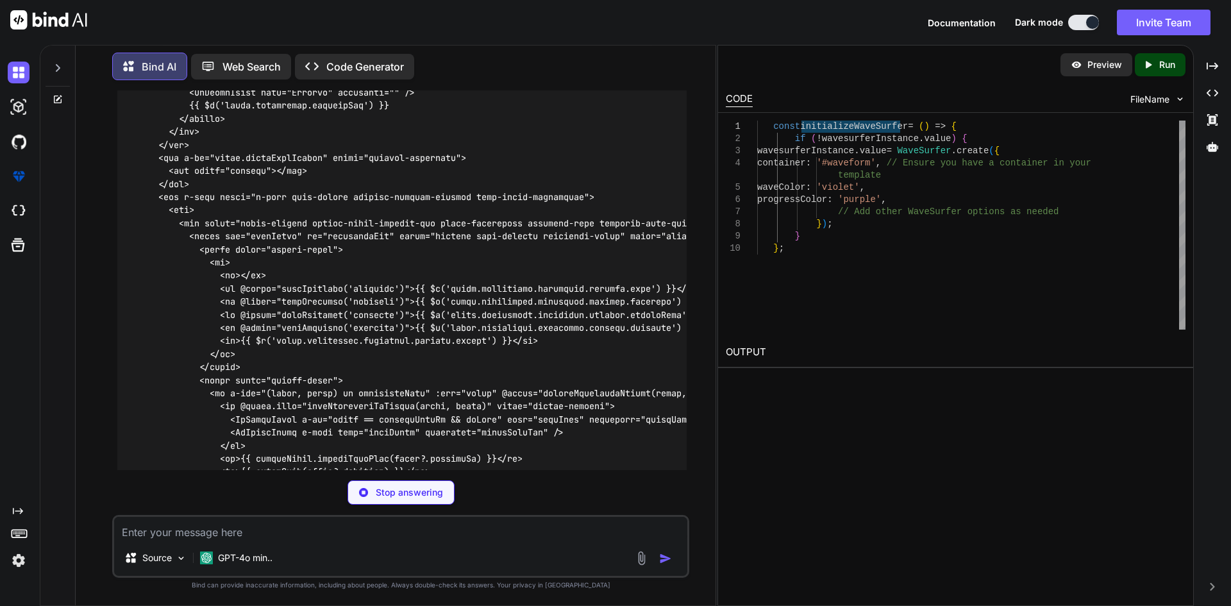
click at [417, 148] on code at bounding box center [482, 439] width 708 height 1595
click at [417, 148] on code at bounding box center [482, 445] width 708 height 1607
click at [417, 148] on code at bounding box center [482, 472] width 708 height 1660
click at [417, 148] on code at bounding box center [482, 504] width 708 height 1725
click at [417, 148] on code at bounding box center [482, 530] width 708 height 1777
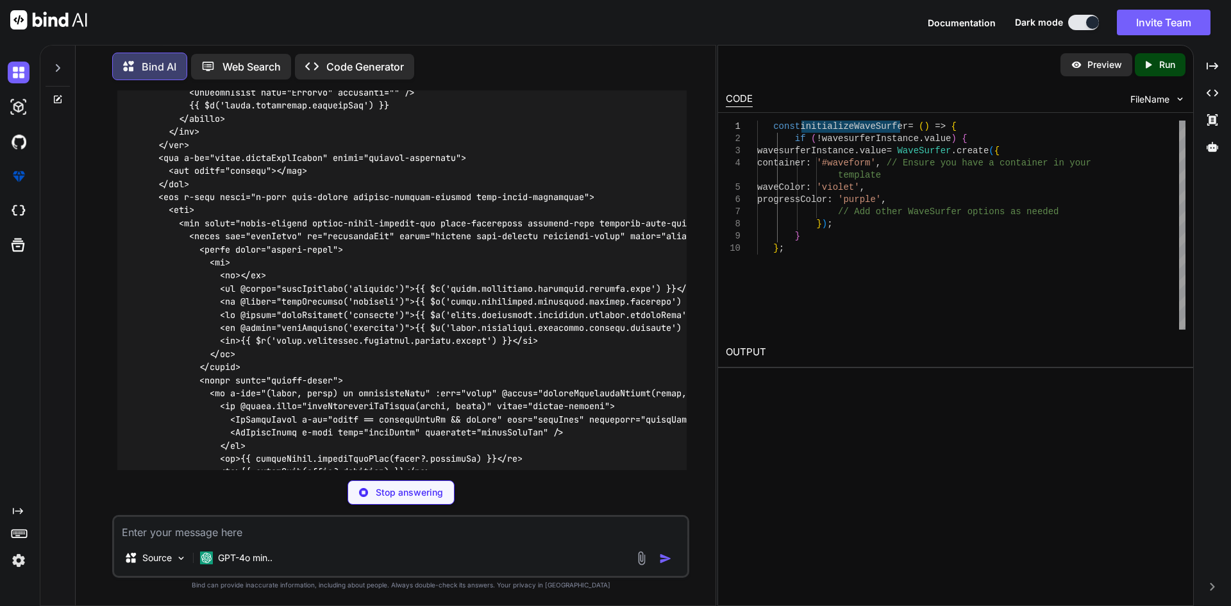
click at [417, 148] on code at bounding box center [482, 583] width 708 height 1882
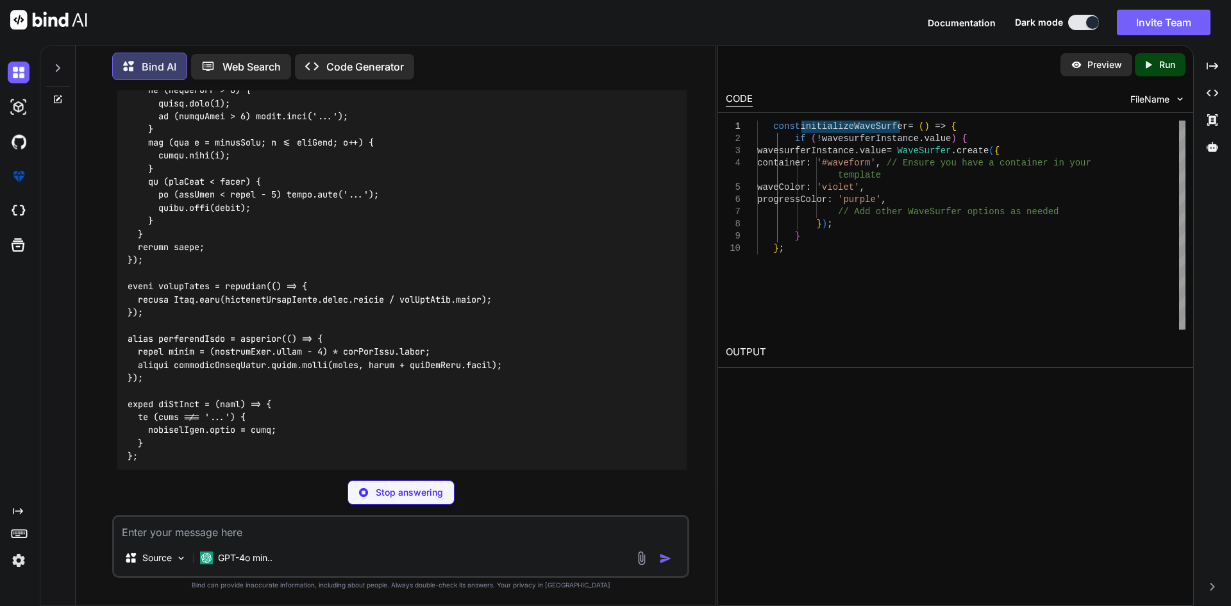
scroll to position [8350, 0]
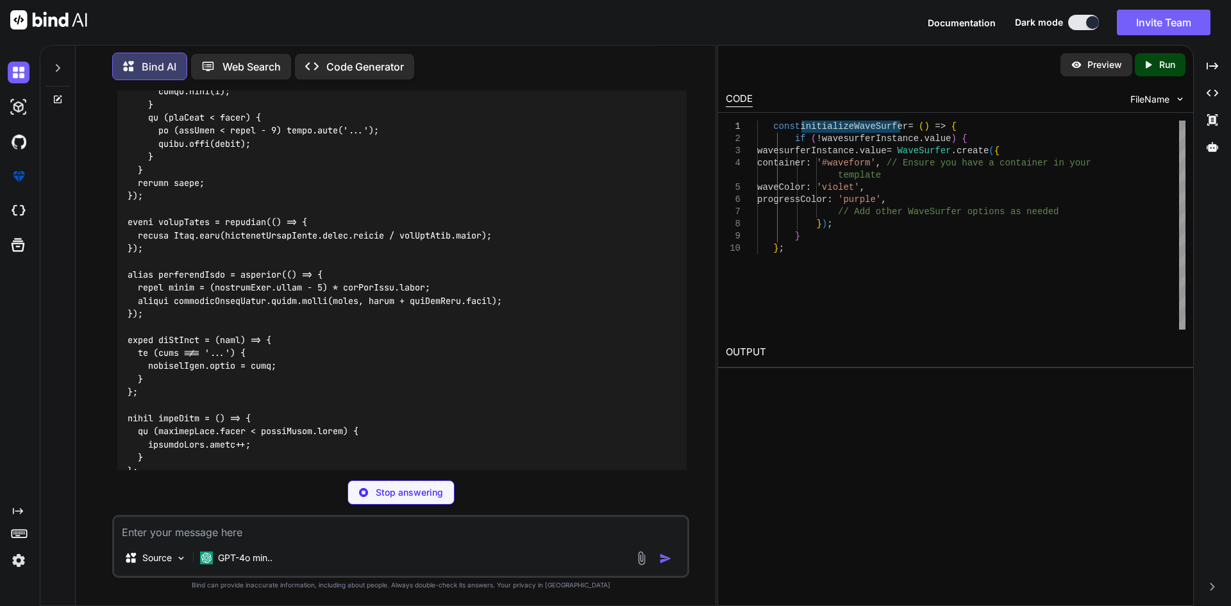
copy code "activeVoicemailPlayer"
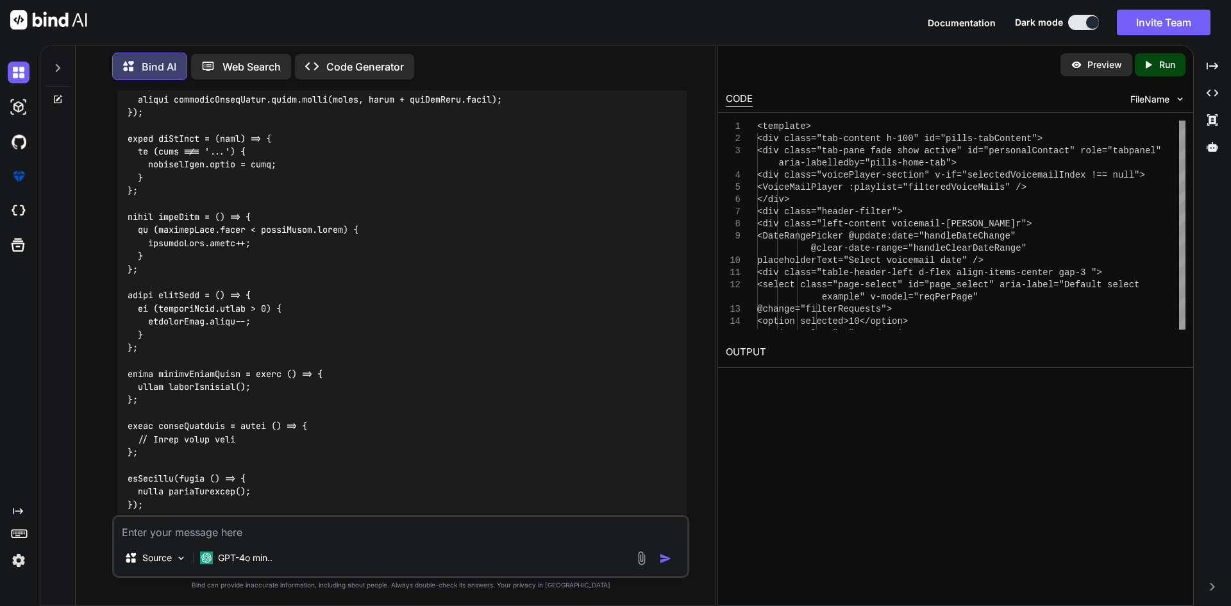
scroll to position [8423, 0]
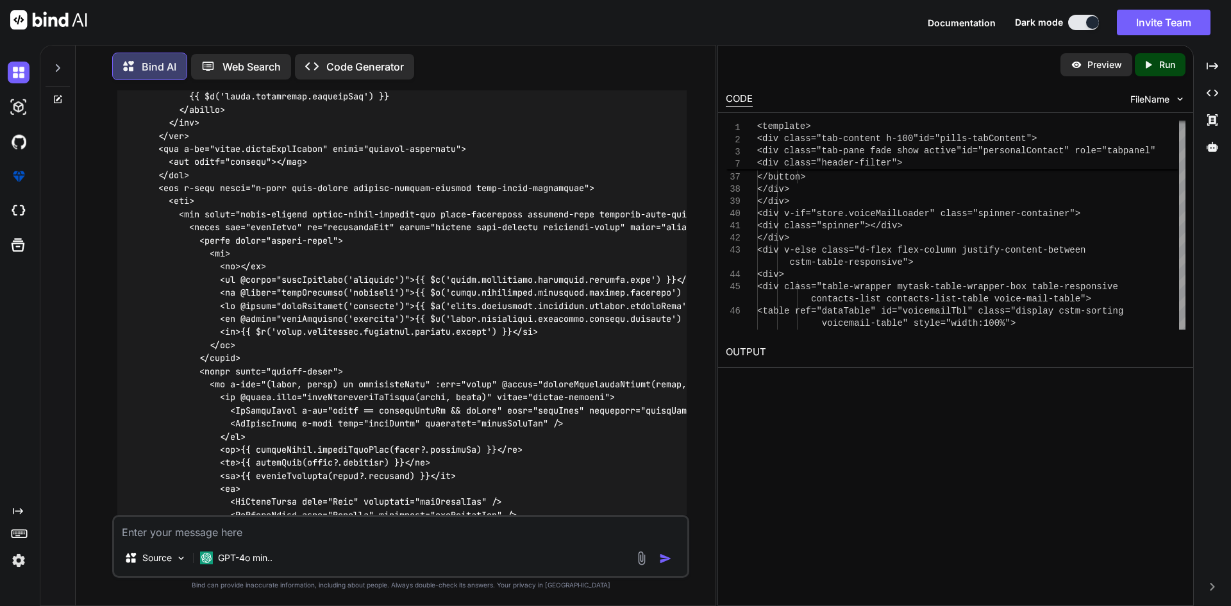
scroll to position [6821, 0]
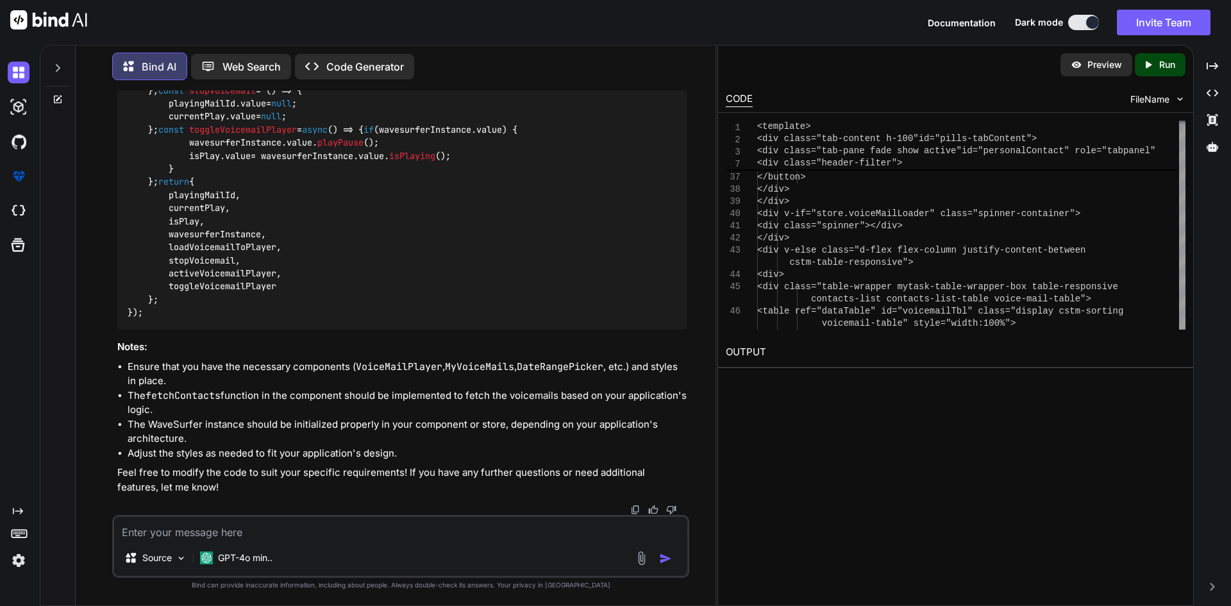
scroll to position [9512, 0]
click at [232, 526] on textarea at bounding box center [400, 528] width 573 height 23
paste textarea "activeVoicemailPlayer"
type textarea "on ckick activeVoicemailPlayer voicemail player [PERSON_NAME] active but not pl…"
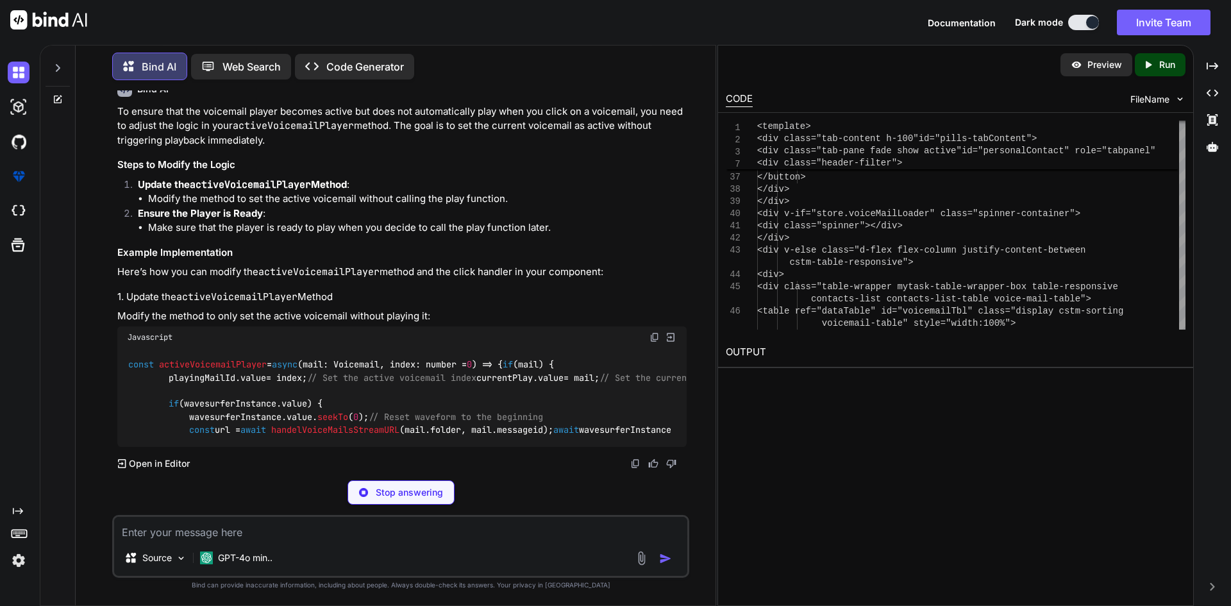
scroll to position [10983, 0]
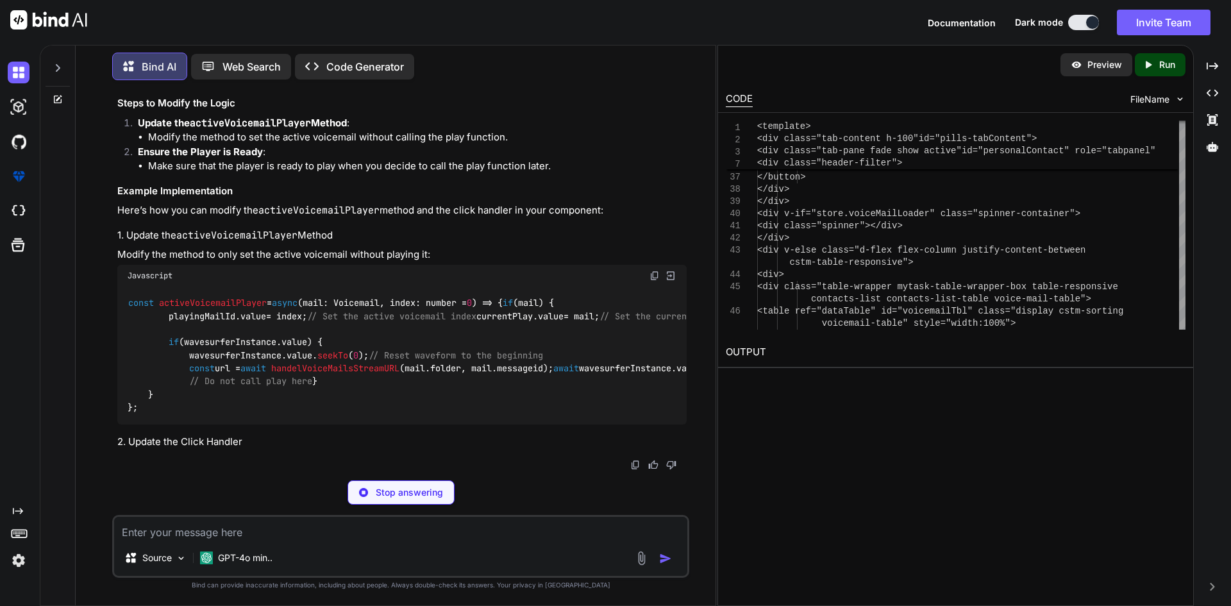
click at [251, 309] on span "activeVoicemailPlayer" at bounding box center [213, 303] width 108 height 12
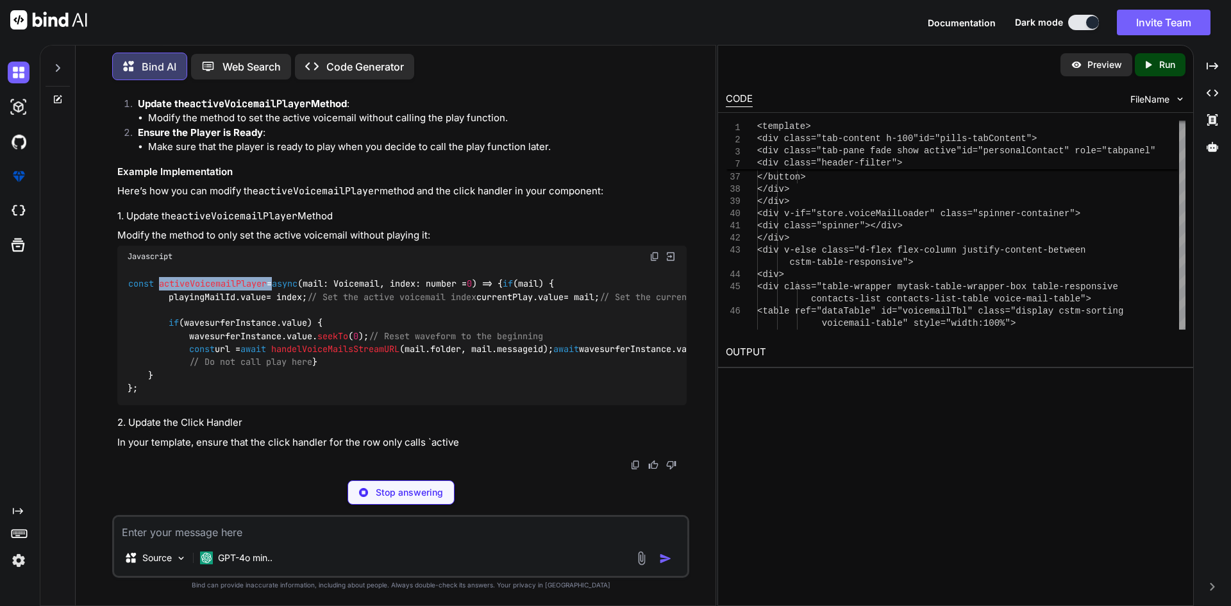
click at [251, 290] on span "activeVoicemailPlayer" at bounding box center [213, 284] width 108 height 12
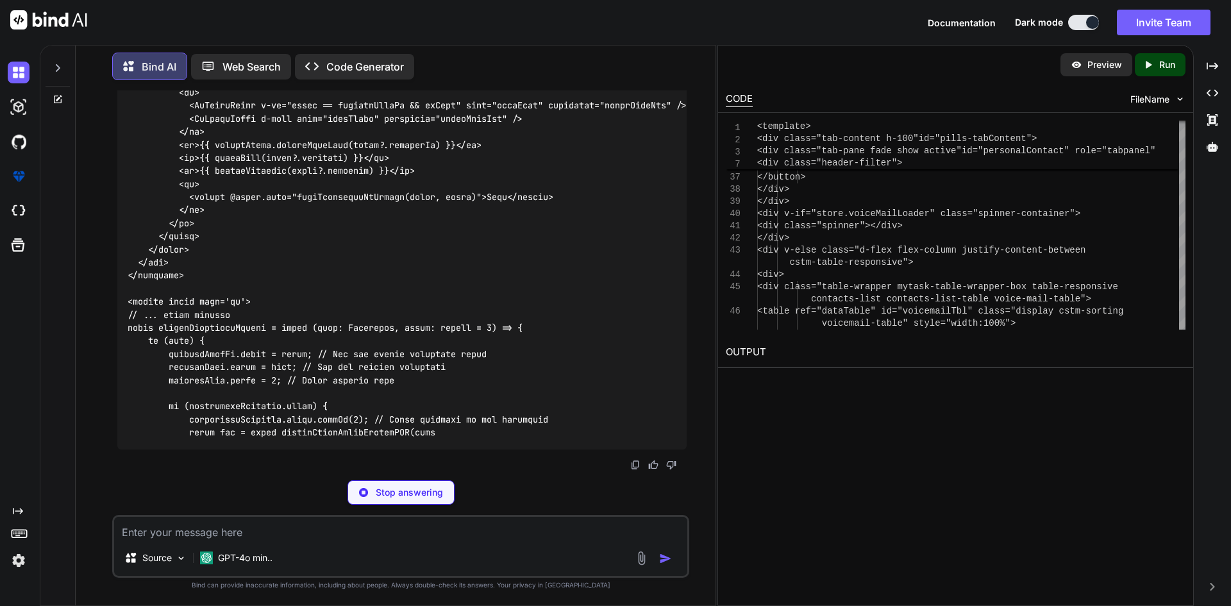
scroll to position [11111, 0]
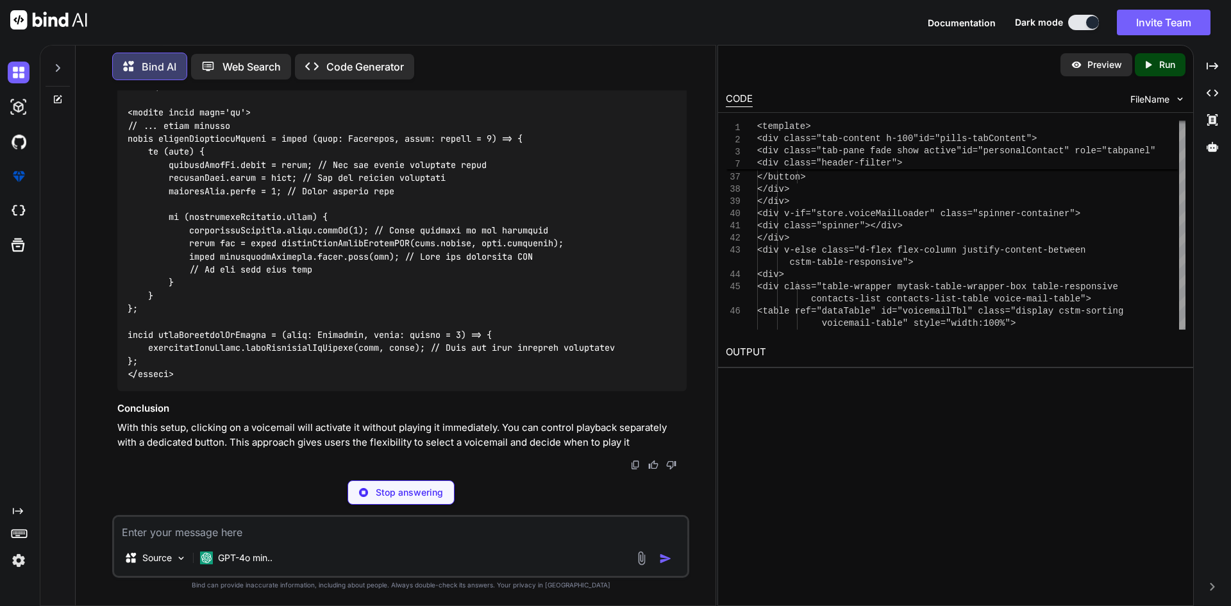
drag, startPoint x: 160, startPoint y: 347, endPoint x: 125, endPoint y: 180, distance: 170.8
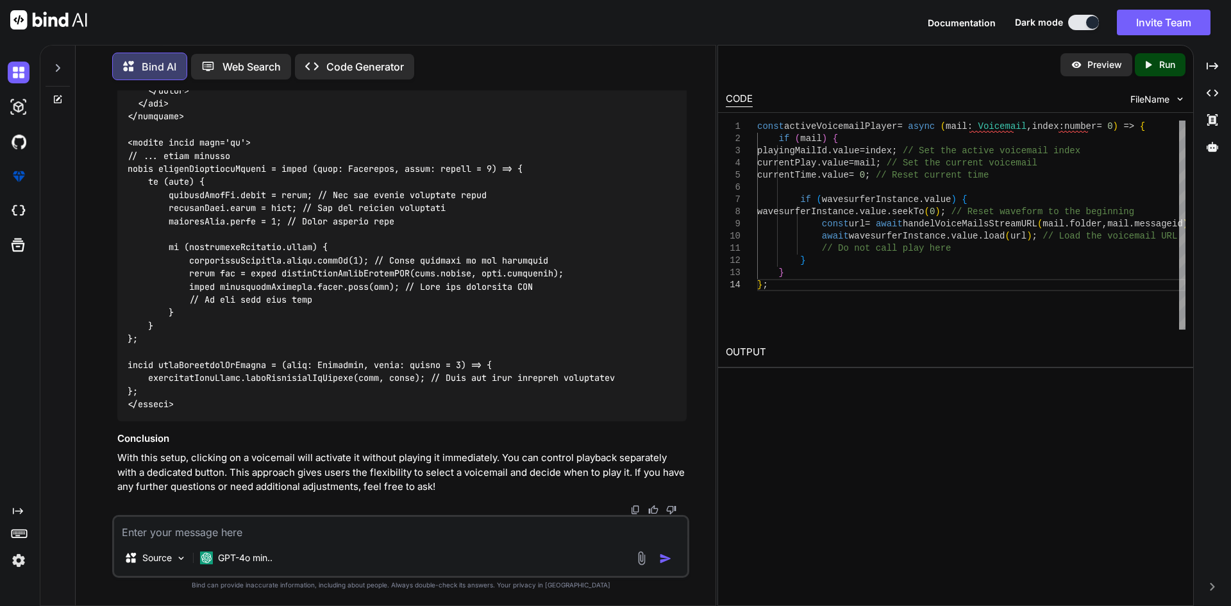
scroll to position [11900, 0]
click at [203, 222] on code at bounding box center [410, 136] width 564 height 549
click at [178, 263] on code at bounding box center [410, 136] width 564 height 549
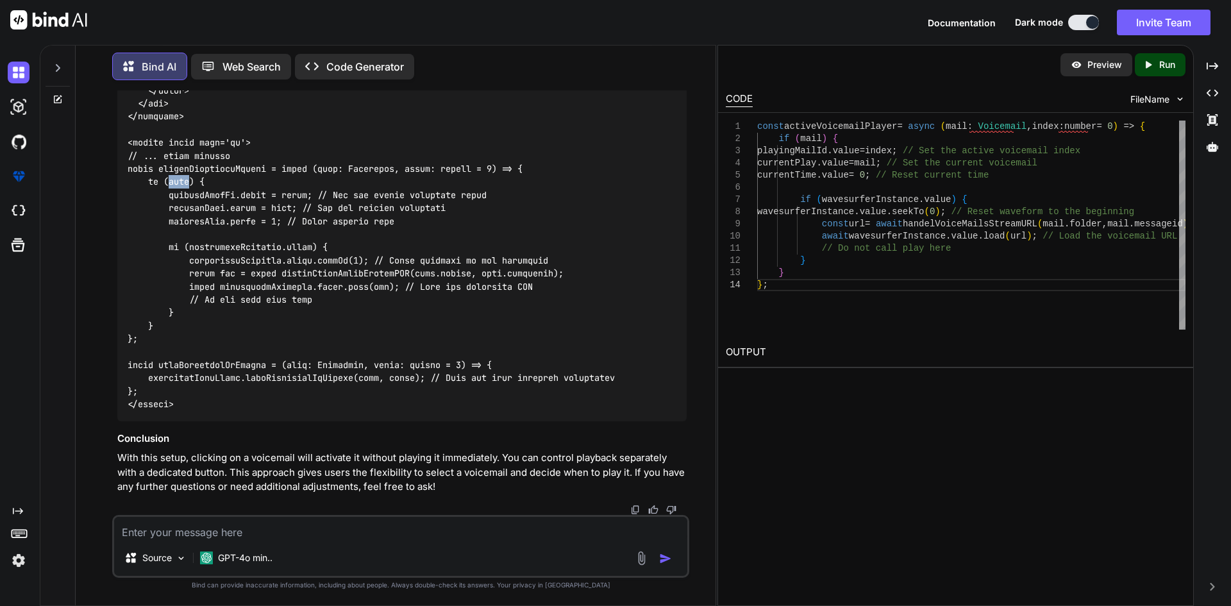
click at [178, 263] on code at bounding box center [410, 136] width 564 height 549
click at [192, 274] on code at bounding box center [410, 136] width 564 height 549
click at [194, 292] on code at bounding box center [410, 136] width 564 height 549
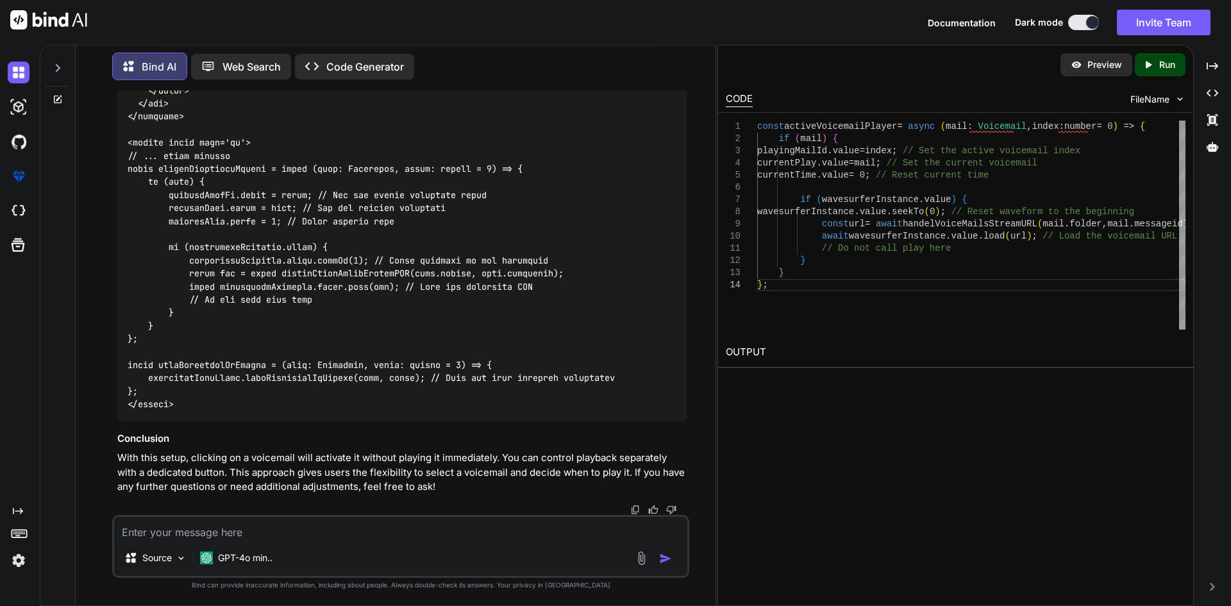
click at [200, 312] on div at bounding box center [401, 135] width 569 height 569
click at [190, 256] on code at bounding box center [410, 136] width 564 height 549
click at [194, 411] on code at bounding box center [410, 136] width 564 height 549
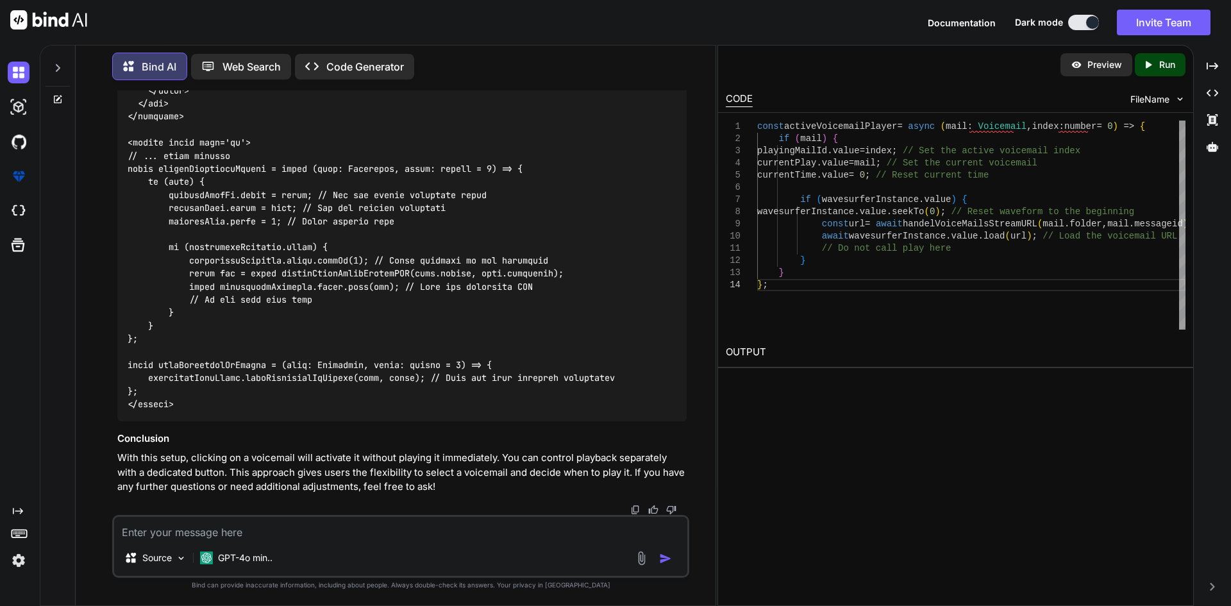
click at [201, 244] on code at bounding box center [410, 136] width 564 height 549
click at [199, 411] on code at bounding box center [410, 136] width 564 height 549
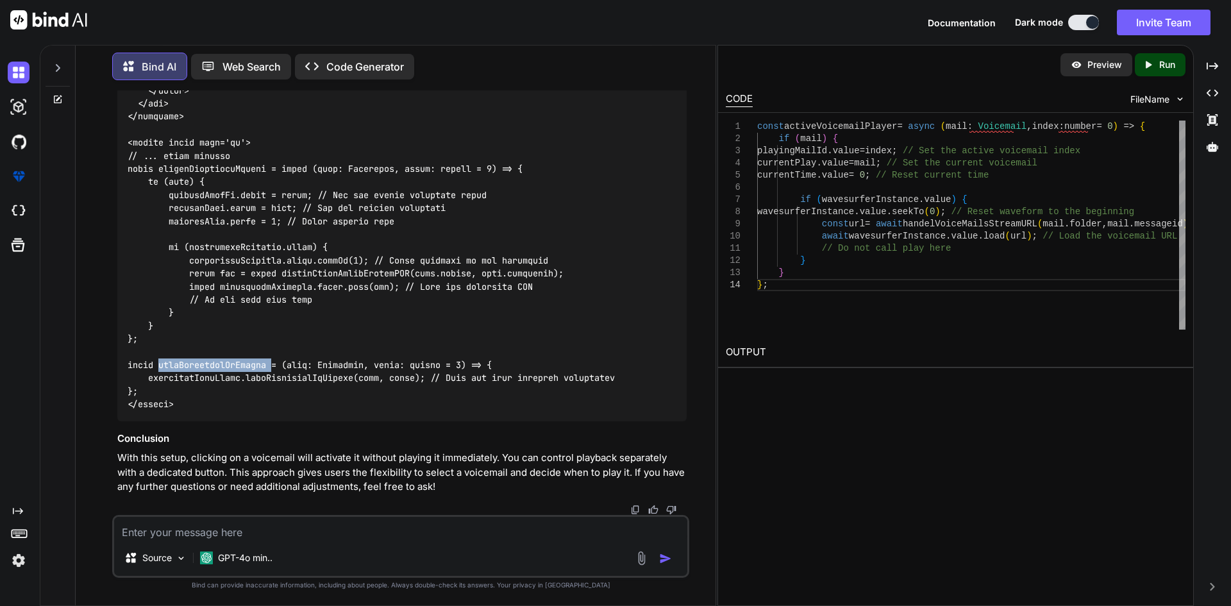
click at [210, 310] on code at bounding box center [410, 136] width 564 height 549
click at [324, 223] on code at bounding box center [410, 136] width 564 height 549
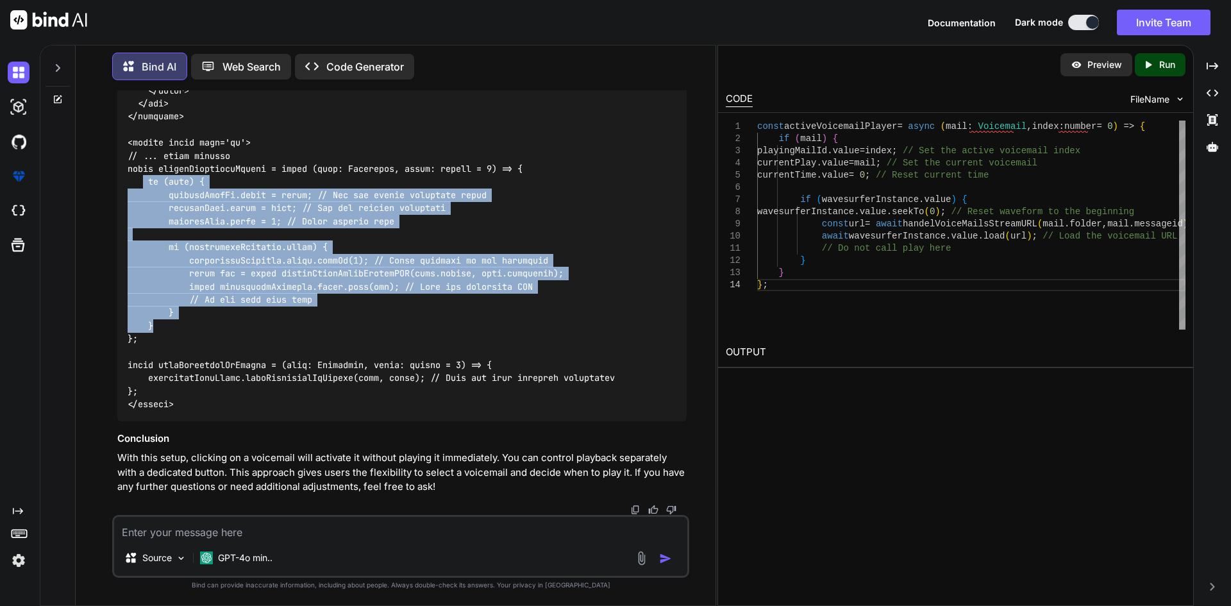
drag, startPoint x: 154, startPoint y: 379, endPoint x: 143, endPoint y: 238, distance: 142.1
click at [143, 238] on div at bounding box center [401, 135] width 569 height 569
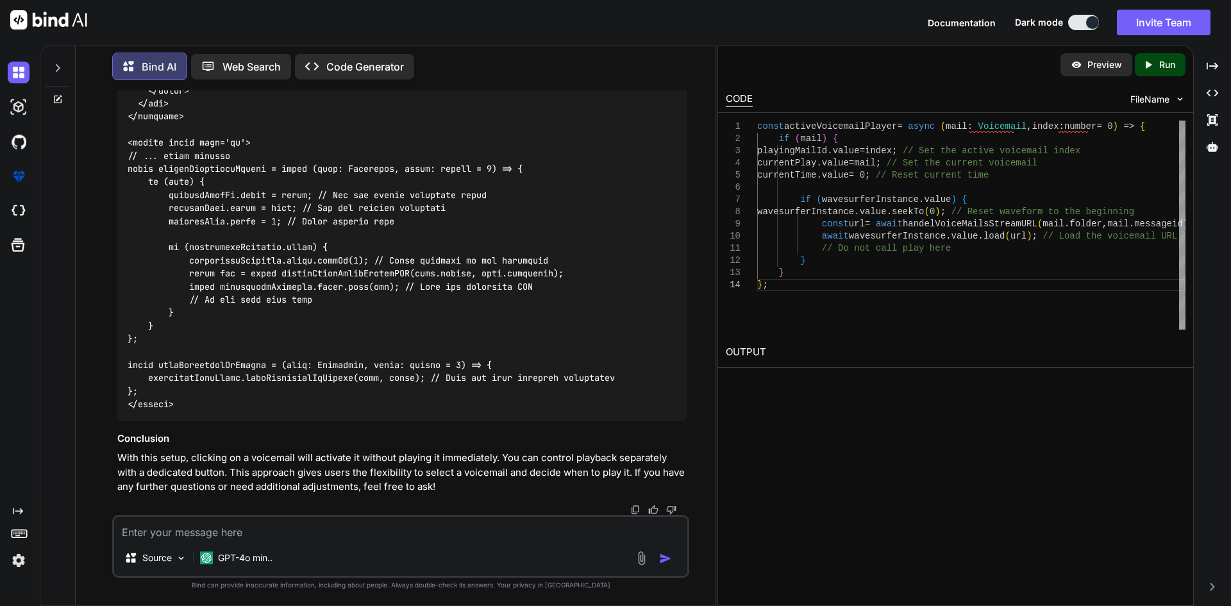
click at [214, 530] on textarea at bounding box center [400, 528] width 573 height 23
click at [252, 147] on div at bounding box center [401, 135] width 569 height 569
click at [251, 151] on div at bounding box center [401, 135] width 569 height 569
click at [251, 156] on code at bounding box center [410, 136] width 564 height 549
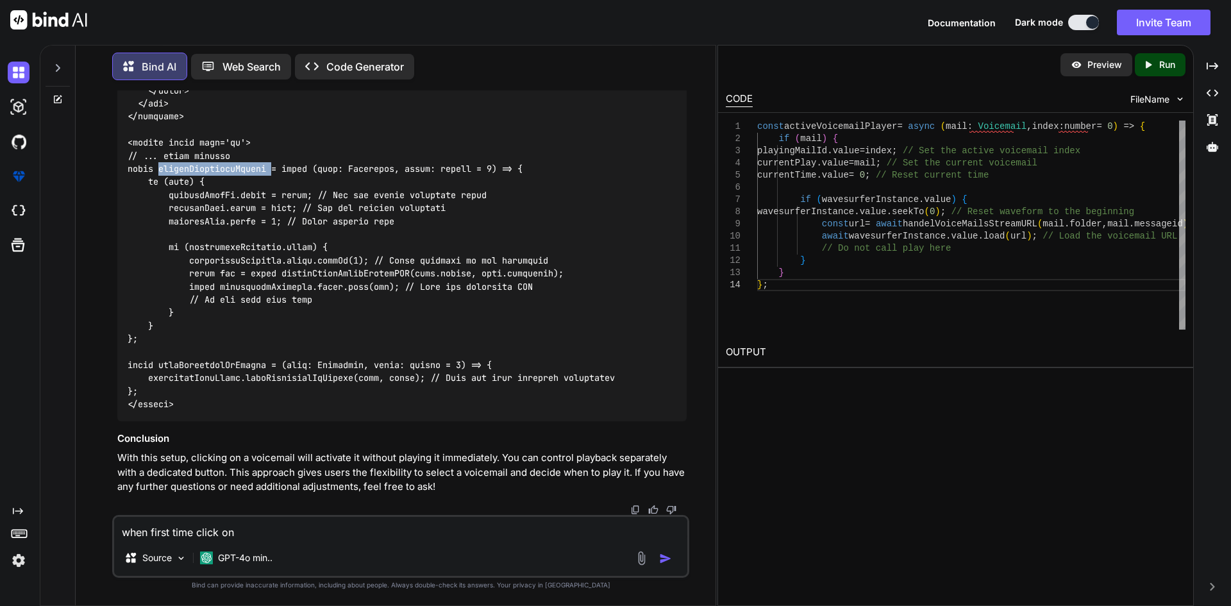
click at [251, 156] on code at bounding box center [410, 136] width 564 height 549
click at [261, 525] on textarea "when first time click on" at bounding box center [400, 528] width 573 height 23
paste textarea "activeVoicemailPlayer"
type textarea "when first time click on activeVoicemailPlayer then waveform not displayed"
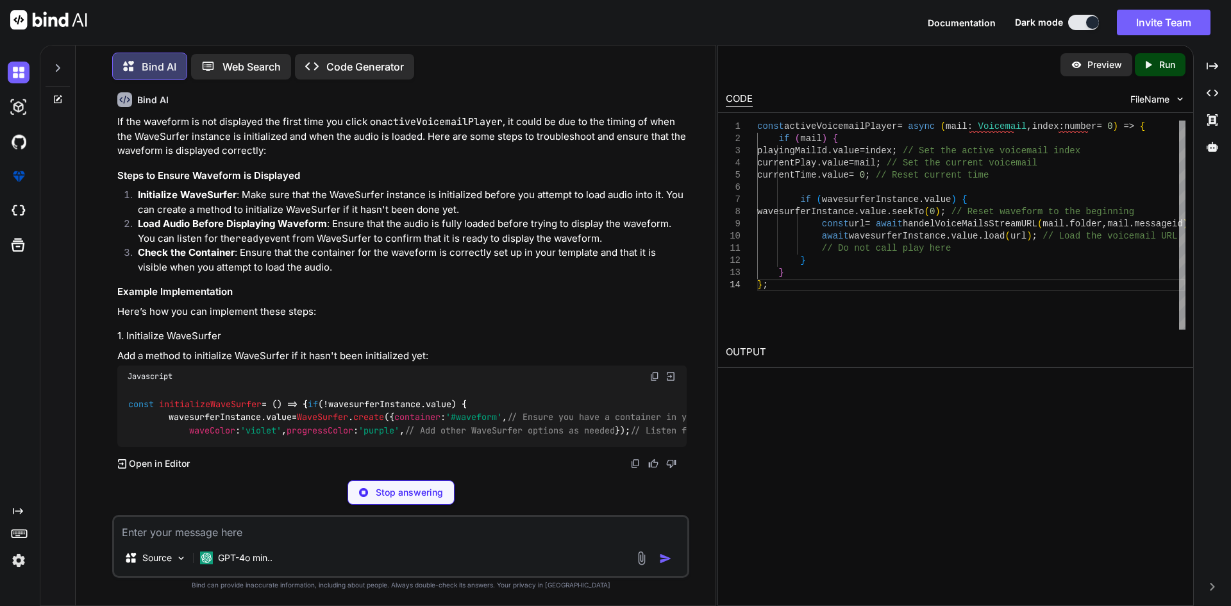
scroll to position [12560, 0]
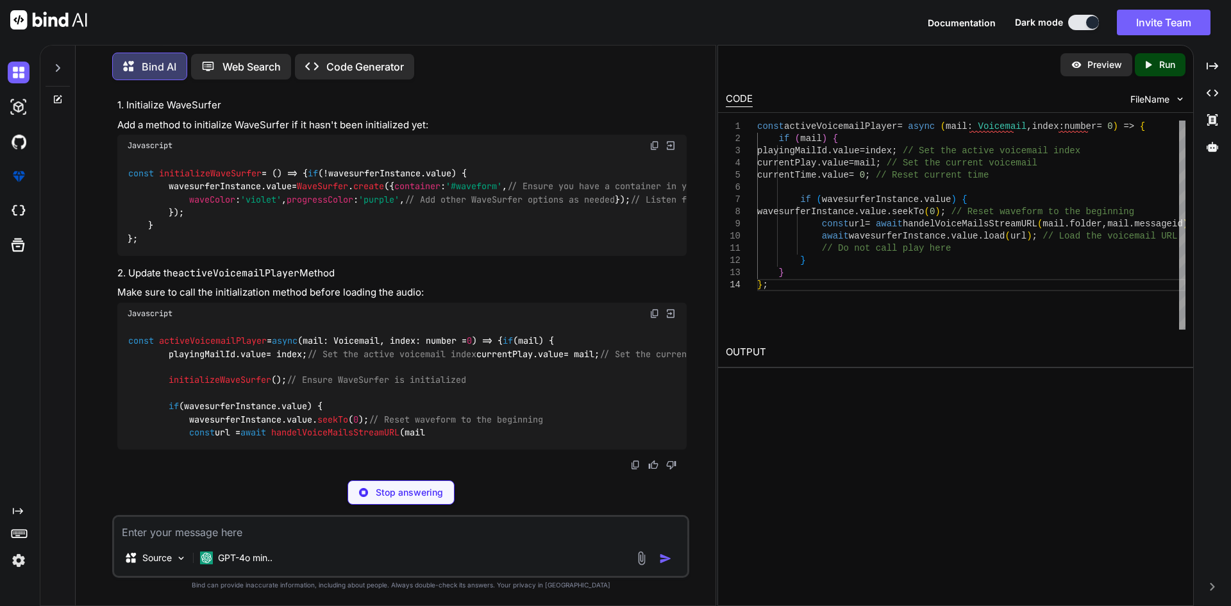
click at [219, 179] on span "initializeWaveSurfer" at bounding box center [210, 173] width 103 height 12
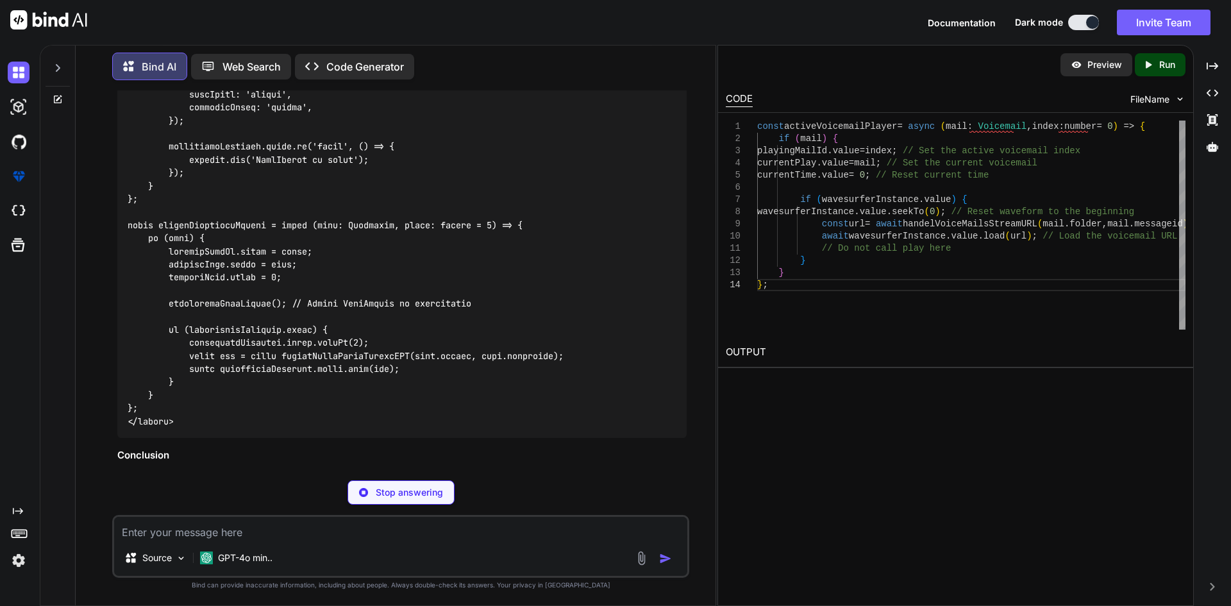
scroll to position [12688, 0]
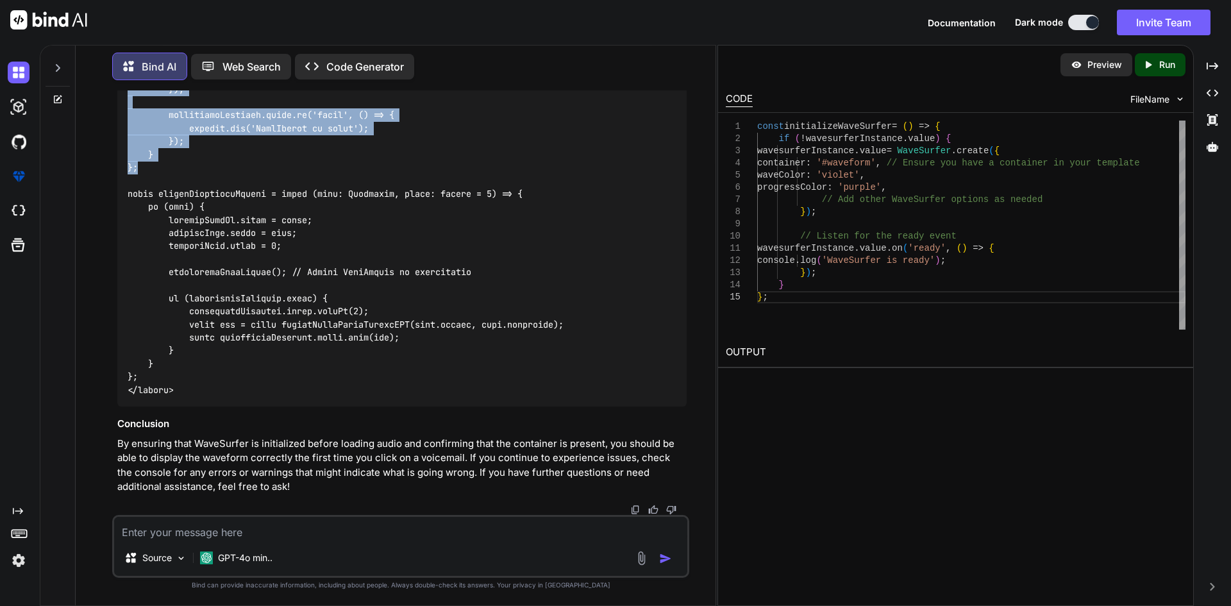
drag, startPoint x: 144, startPoint y: 354, endPoint x: 128, endPoint y: 187, distance: 167.4
click at [128, 187] on div at bounding box center [401, 4] width 569 height 804
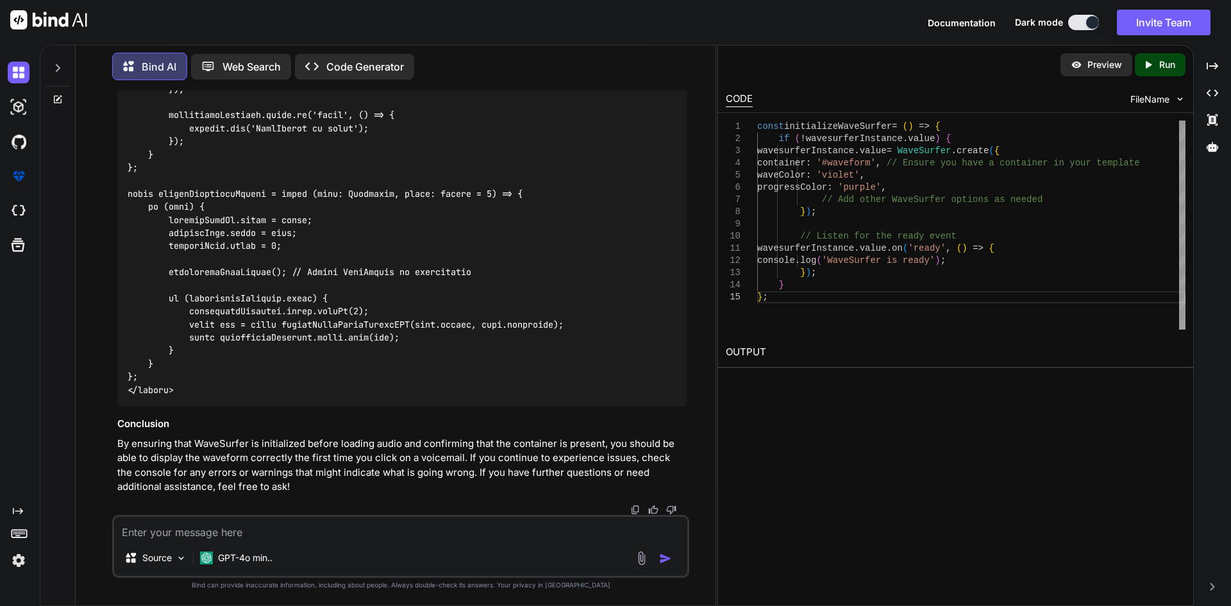
click at [283, 397] on code at bounding box center [415, 4] width 574 height 784
drag, startPoint x: 290, startPoint y: 457, endPoint x: 167, endPoint y: 454, distance: 123.1
click at [167, 397] on code at bounding box center [415, 4] width 574 height 784
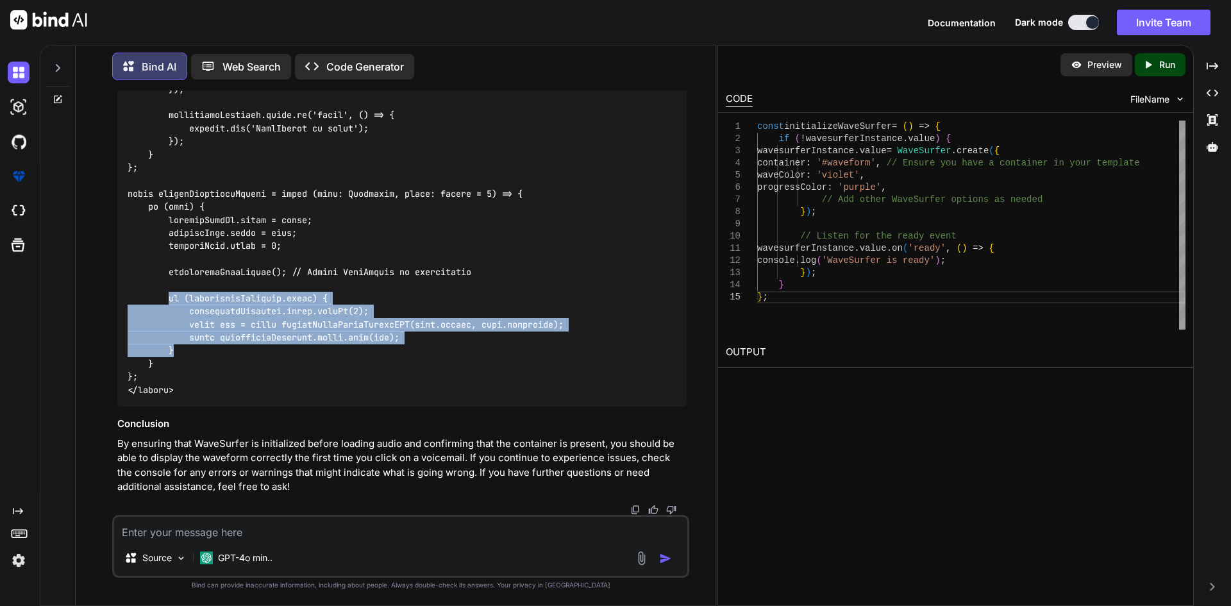
drag, startPoint x: 184, startPoint y: 343, endPoint x: 168, endPoint y: 289, distance: 56.2
click at [168, 289] on div at bounding box center [401, 4] width 569 height 804
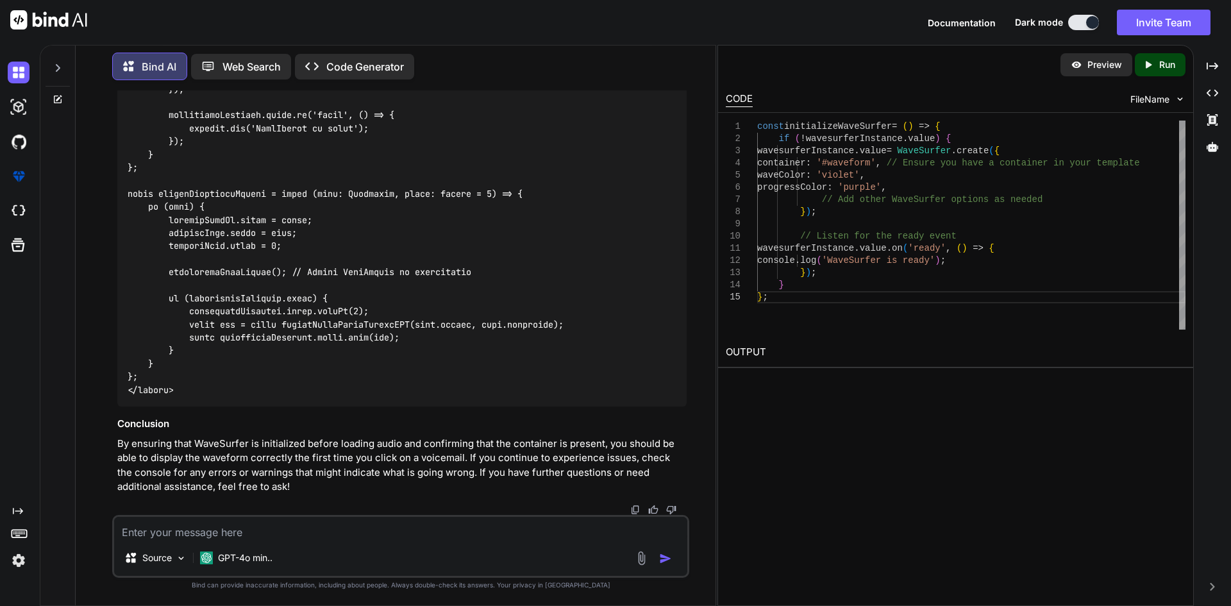
click at [246, 258] on code at bounding box center [415, 4] width 574 height 784
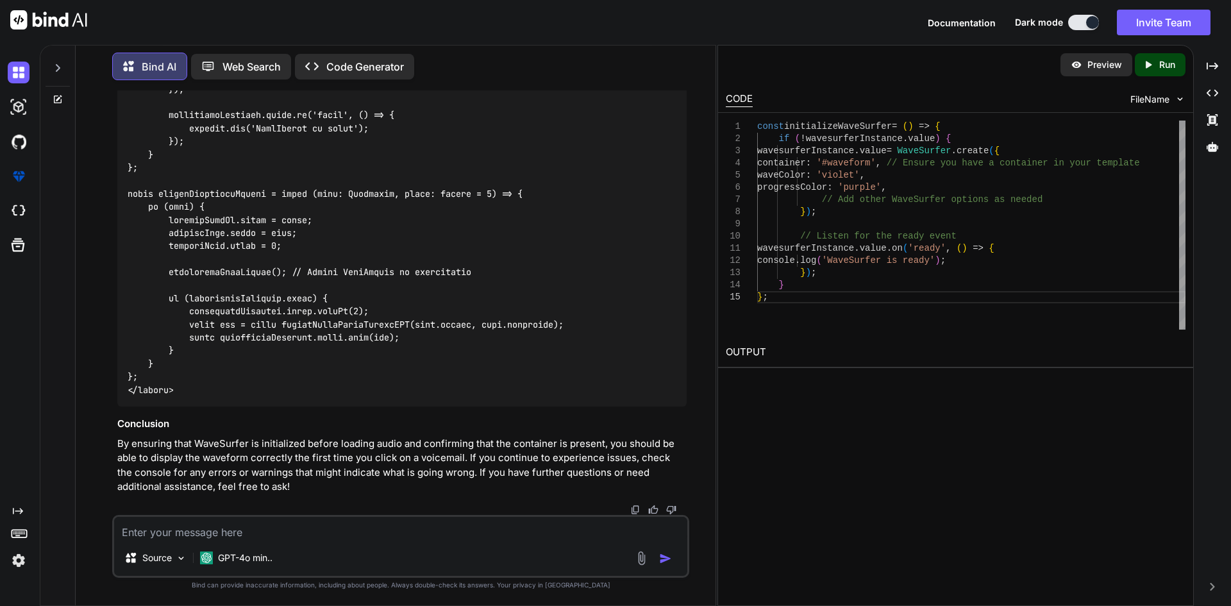
click at [224, 284] on code at bounding box center [415, 4] width 574 height 784
click at [272, 215] on code at bounding box center [415, 4] width 574 height 784
click at [203, 215] on code at bounding box center [415, 4] width 574 height 784
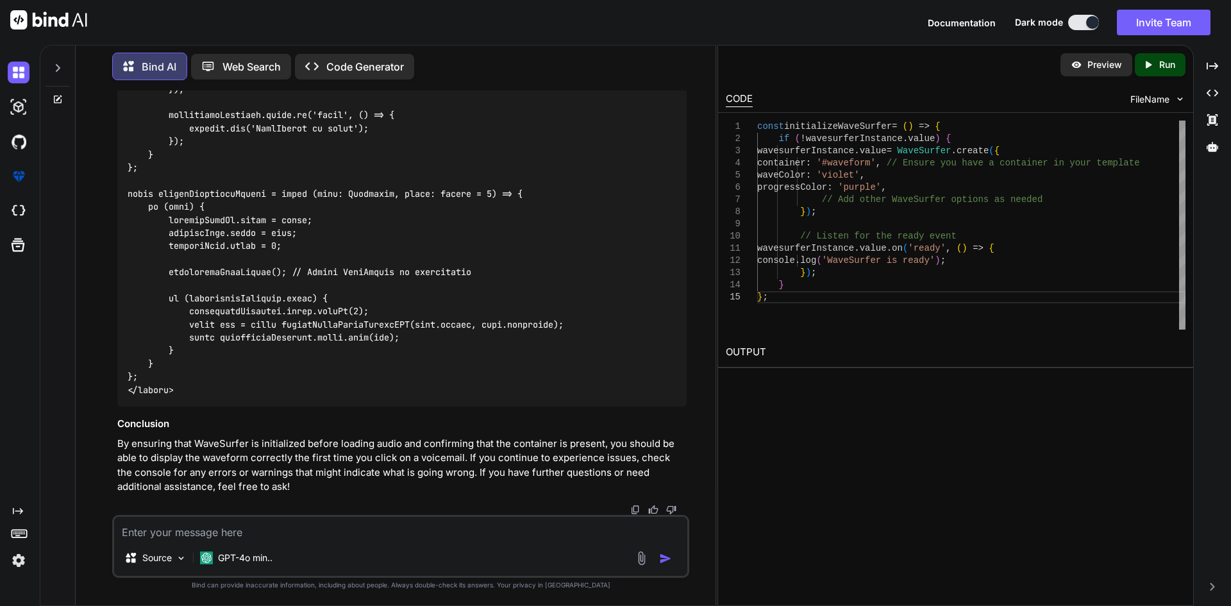
click at [203, 215] on code at bounding box center [415, 4] width 574 height 784
drag, startPoint x: 215, startPoint y: 286, endPoint x: 274, endPoint y: 286, distance: 59.6
click at [274, 286] on code at bounding box center [415, 4] width 574 height 784
click at [187, 274] on code at bounding box center [415, 4] width 574 height 784
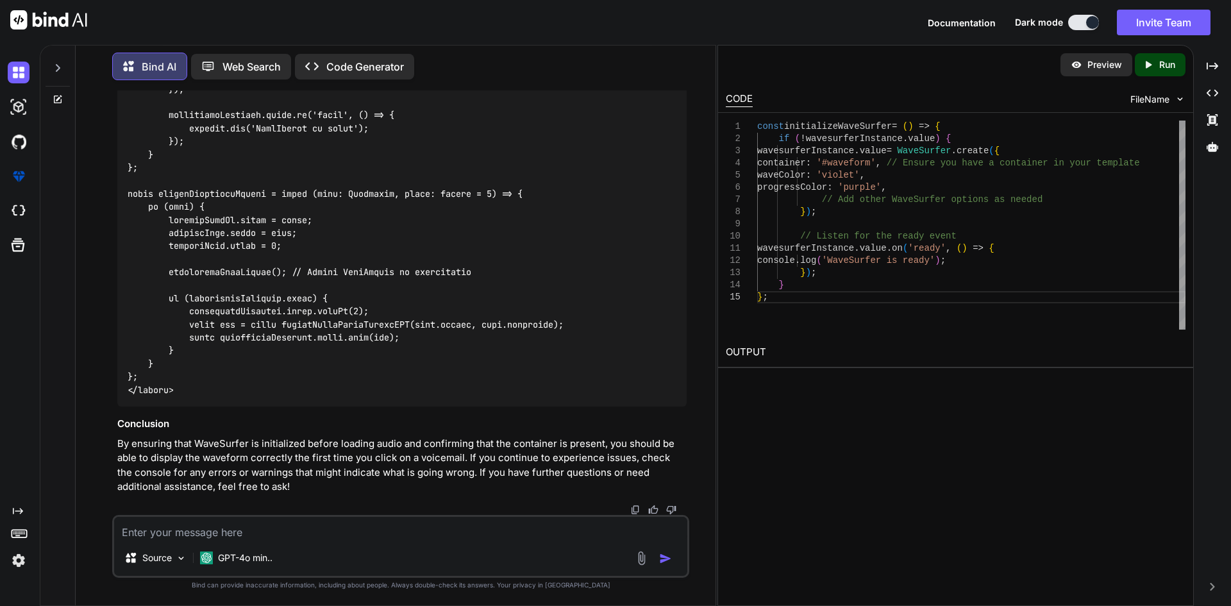
click at [204, 274] on code at bounding box center [415, 4] width 574 height 784
drag, startPoint x: 145, startPoint y: 273, endPoint x: 278, endPoint y: 278, distance: 132.7
click at [278, 278] on code at bounding box center [415, 4] width 574 height 784
